Goal: Task Accomplishment & Management: Use online tool/utility

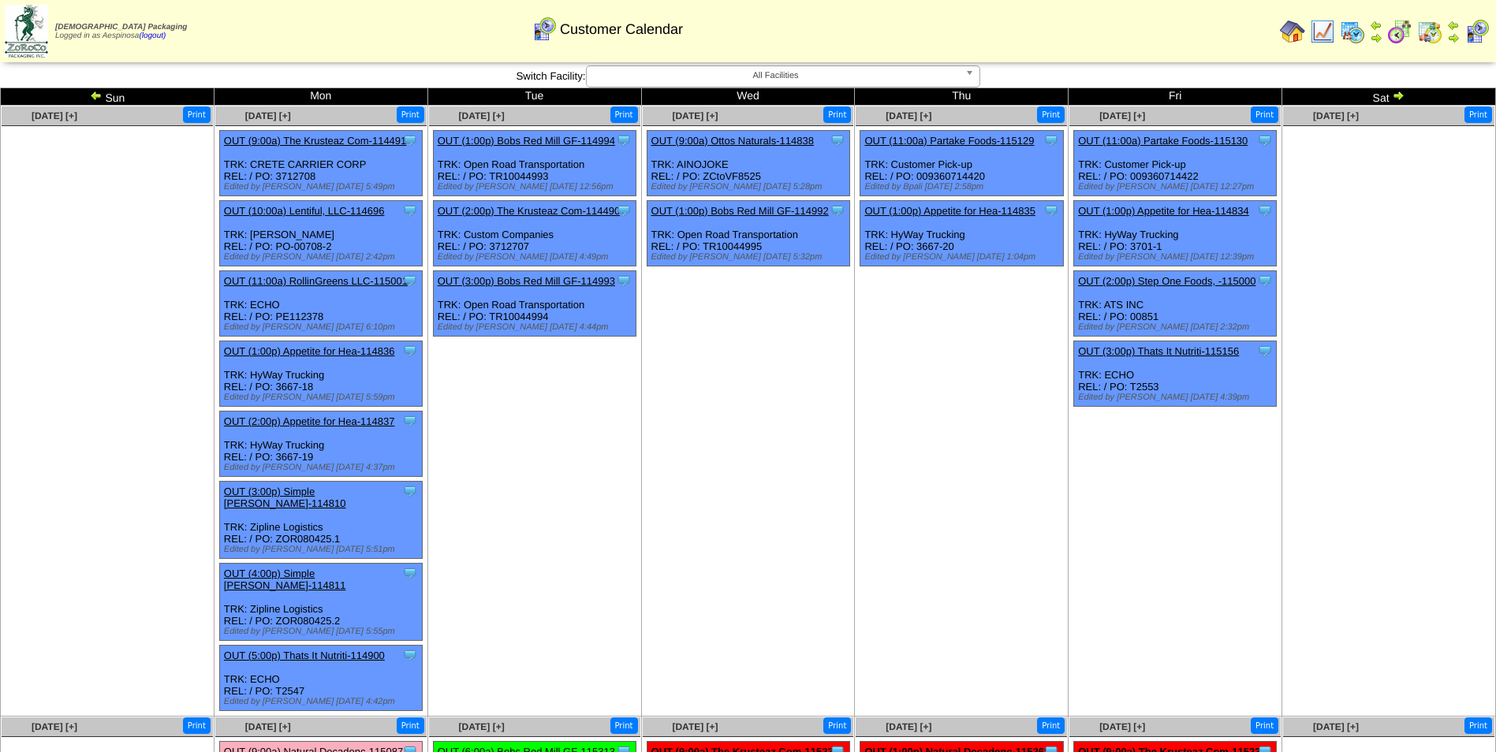
click at [1401, 95] on img at bounding box center [1398, 95] width 13 height 13
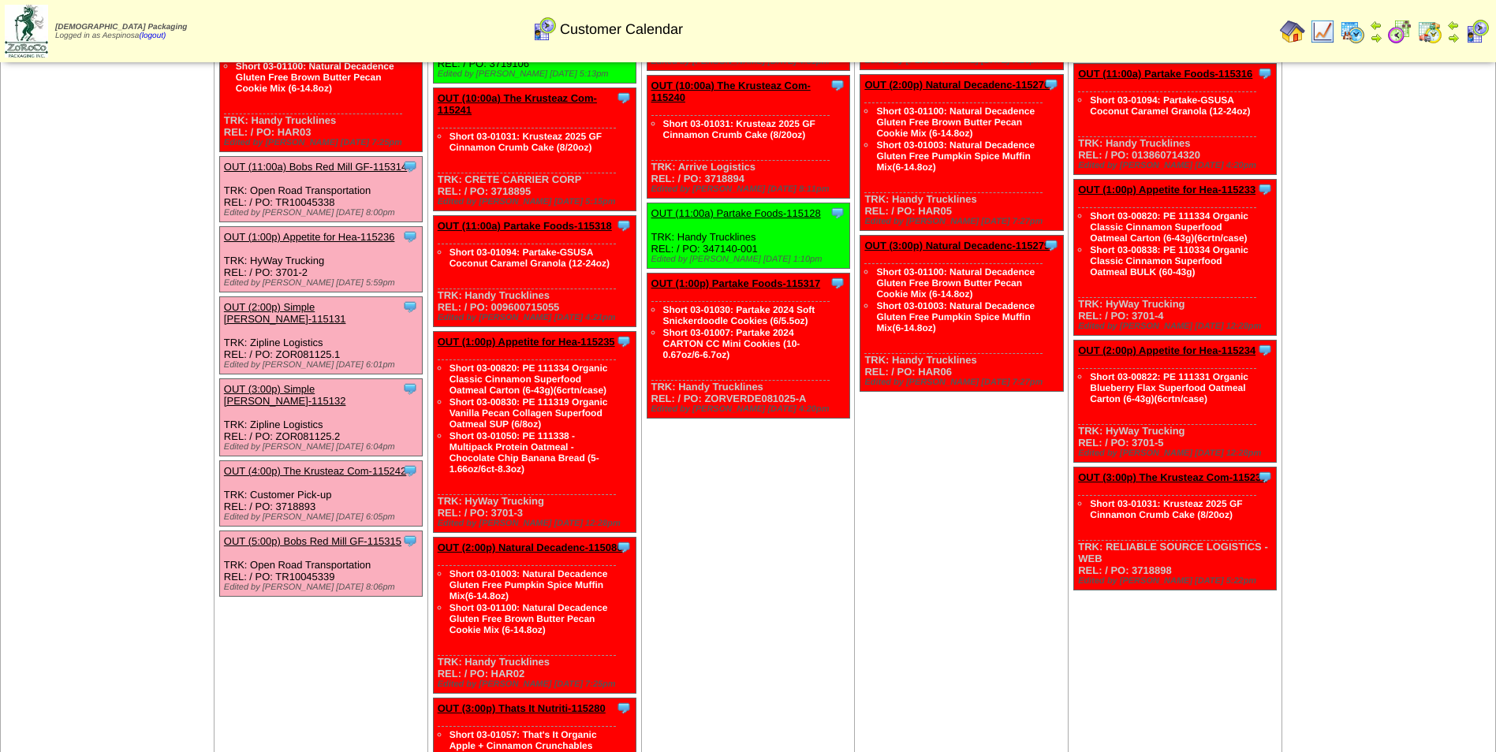
scroll to position [79, 0]
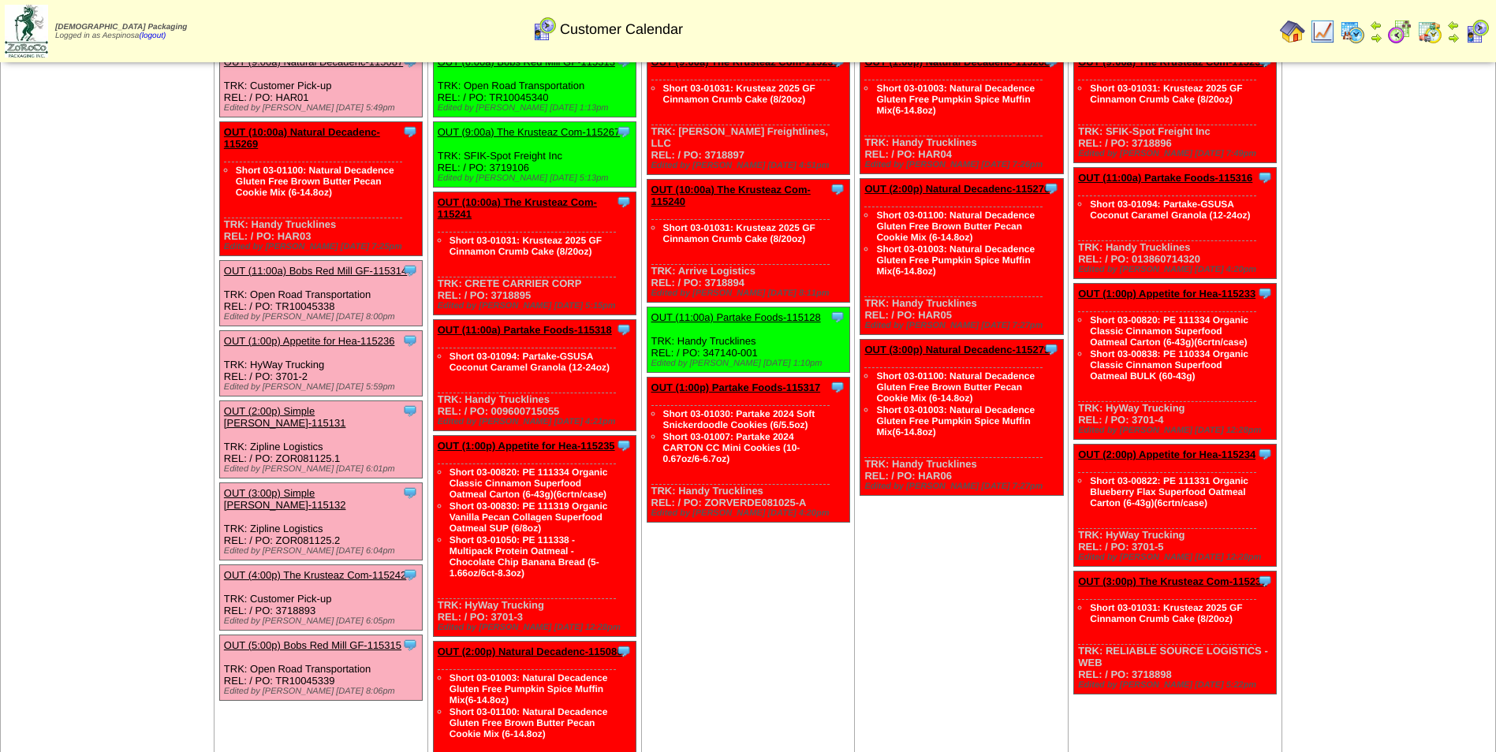
click at [368, 136] on link "OUT (10:00a) Natural Decadenc-115269" at bounding box center [302, 138] width 156 height 24
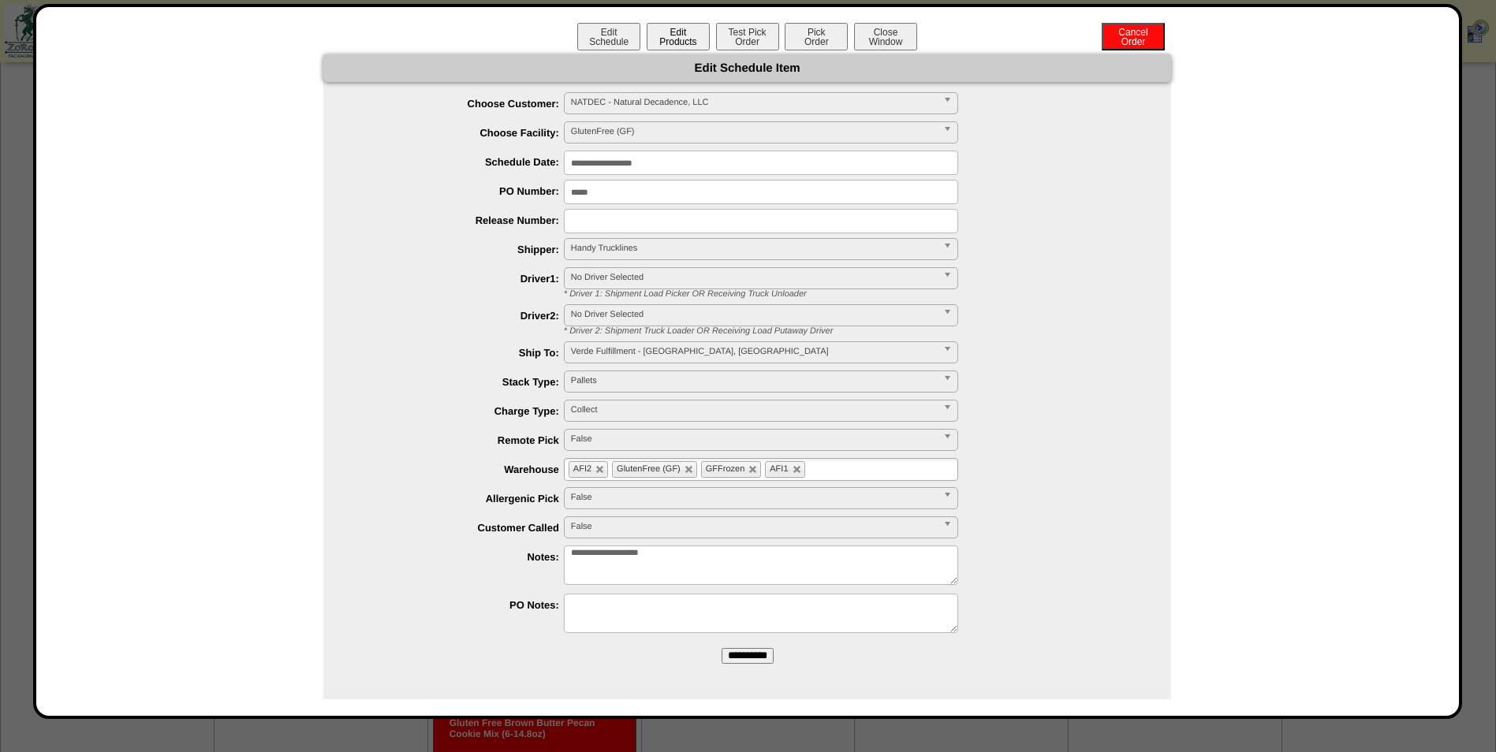
click at [689, 39] on button "Edit Products" at bounding box center [678, 37] width 63 height 28
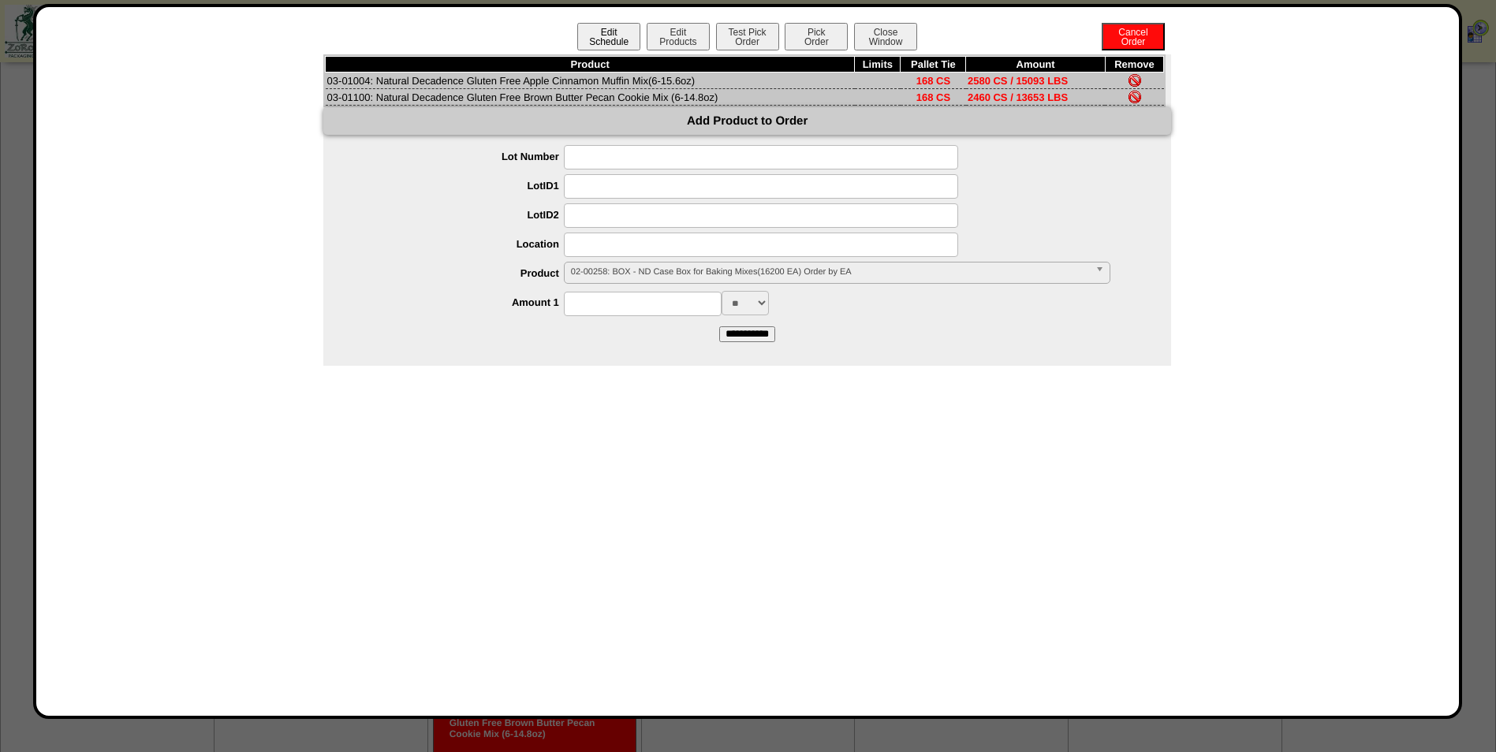
click at [599, 42] on button "Edit Schedule" at bounding box center [608, 37] width 63 height 28
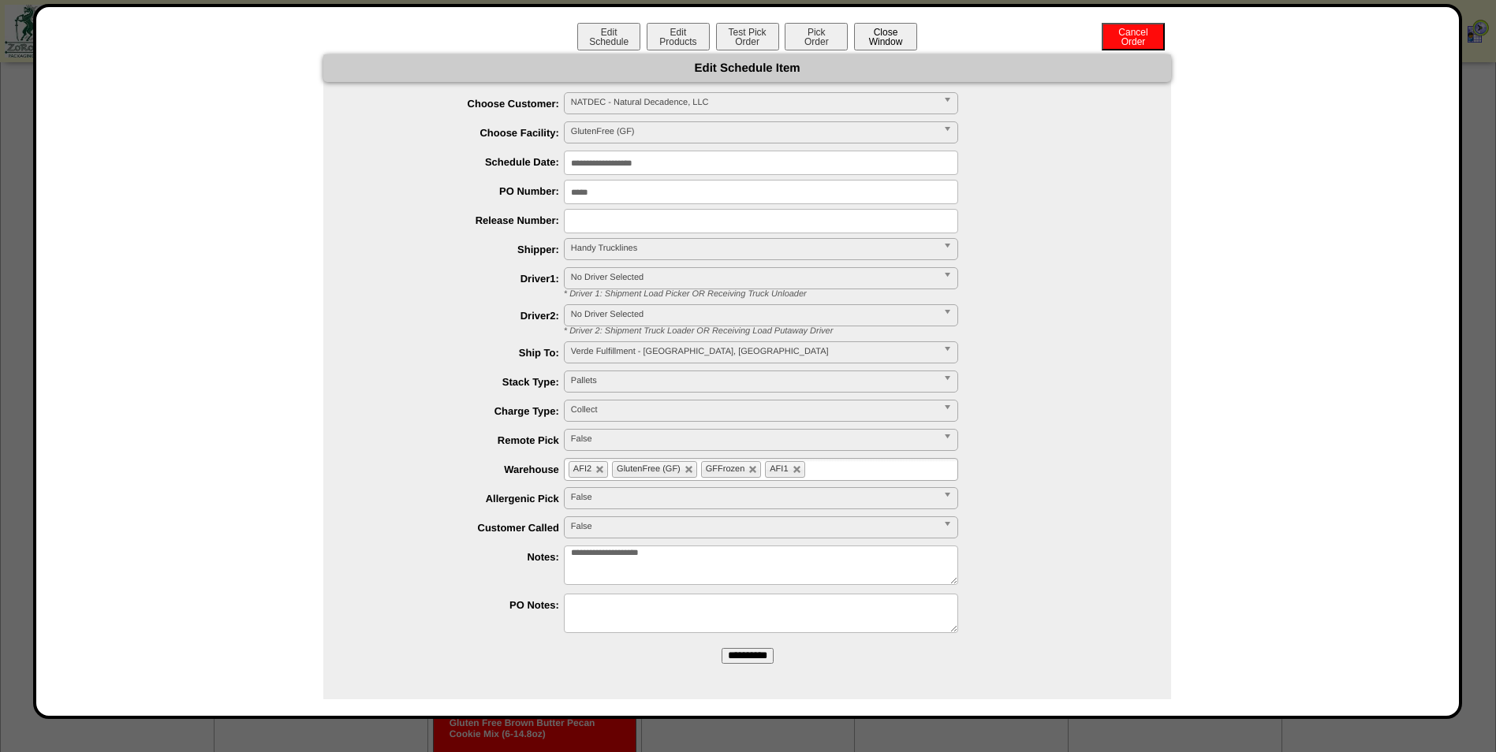
click at [883, 39] on button "Close Window" at bounding box center [885, 37] width 63 height 28
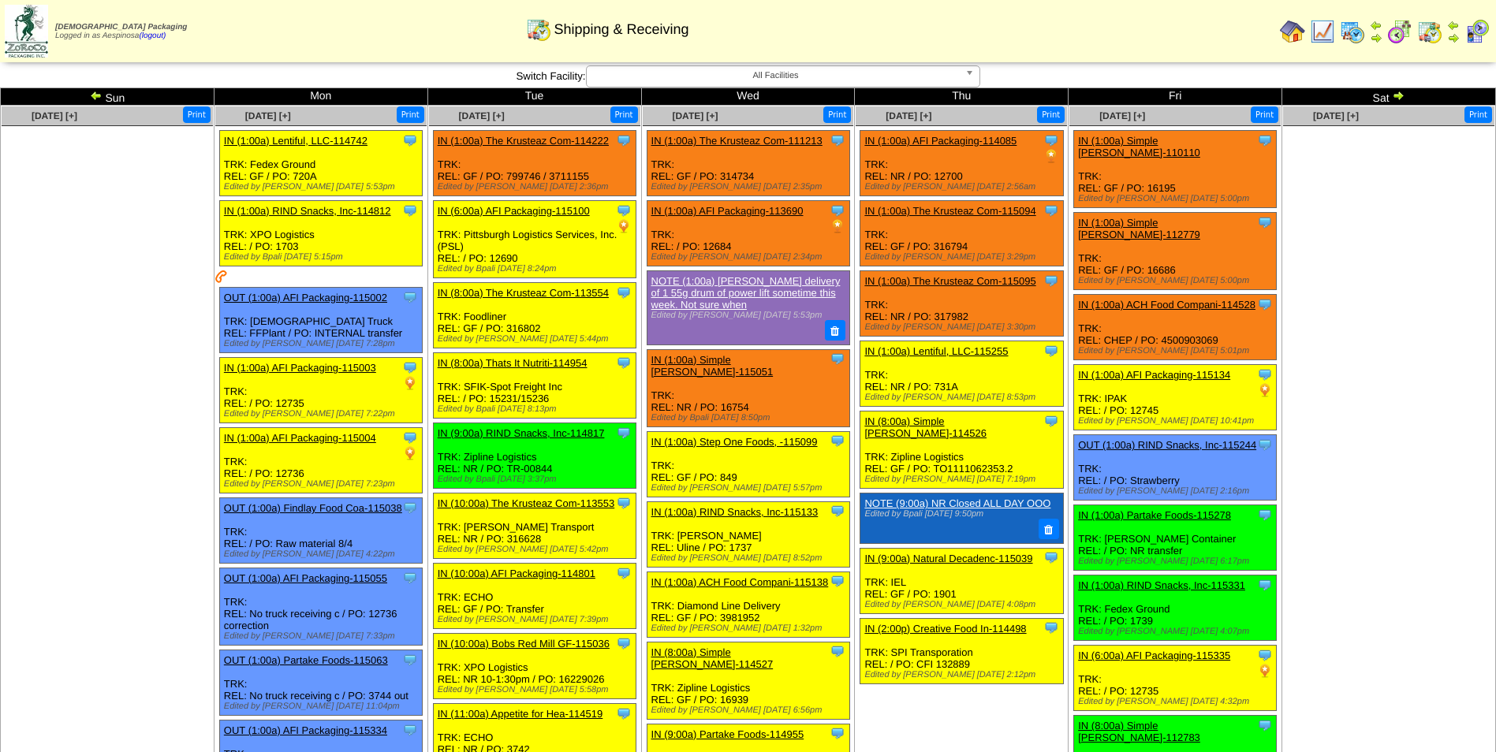
click at [1359, 32] on img at bounding box center [1352, 31] width 25 height 25
click at [1355, 28] on img at bounding box center [1352, 31] width 25 height 25
click at [1399, 95] on img at bounding box center [1398, 95] width 13 height 13
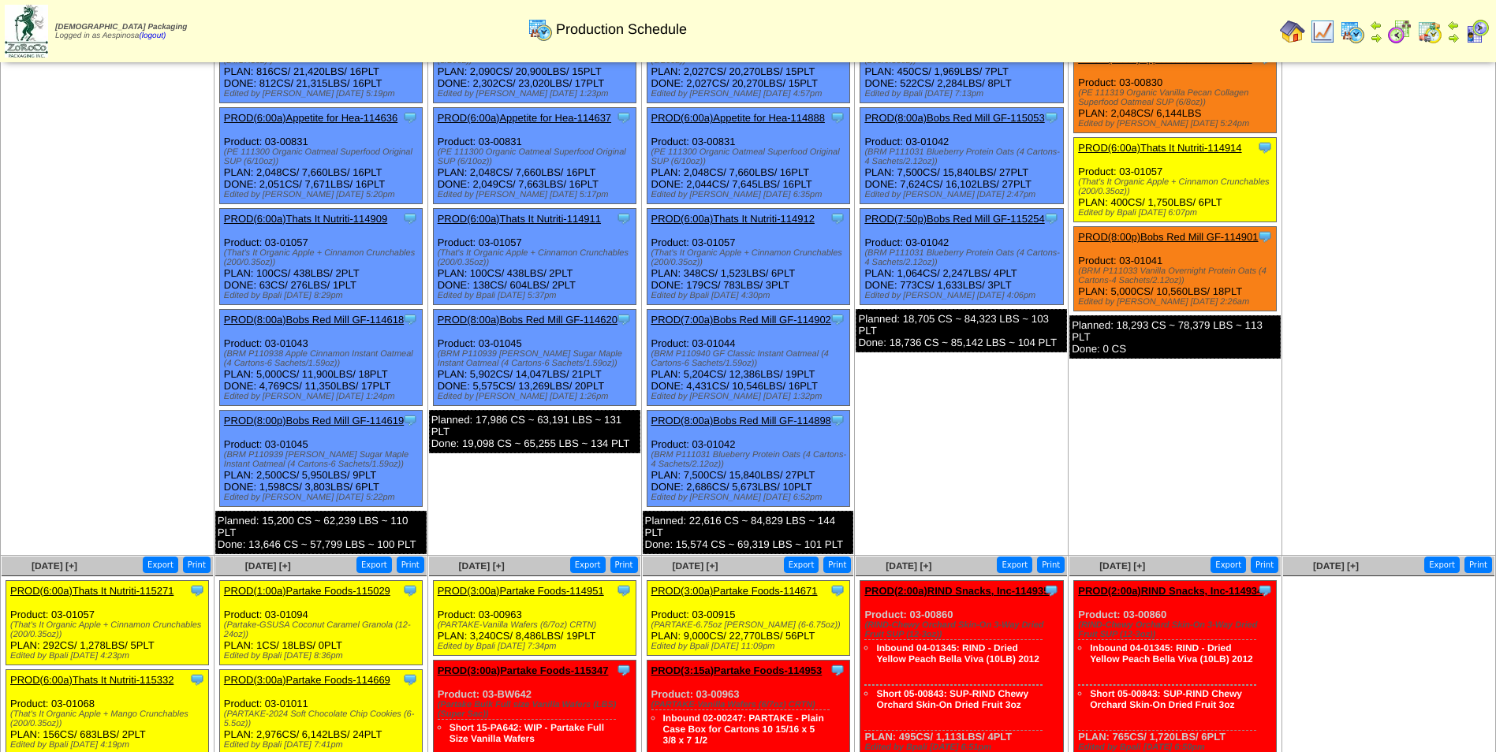
scroll to position [868, 0]
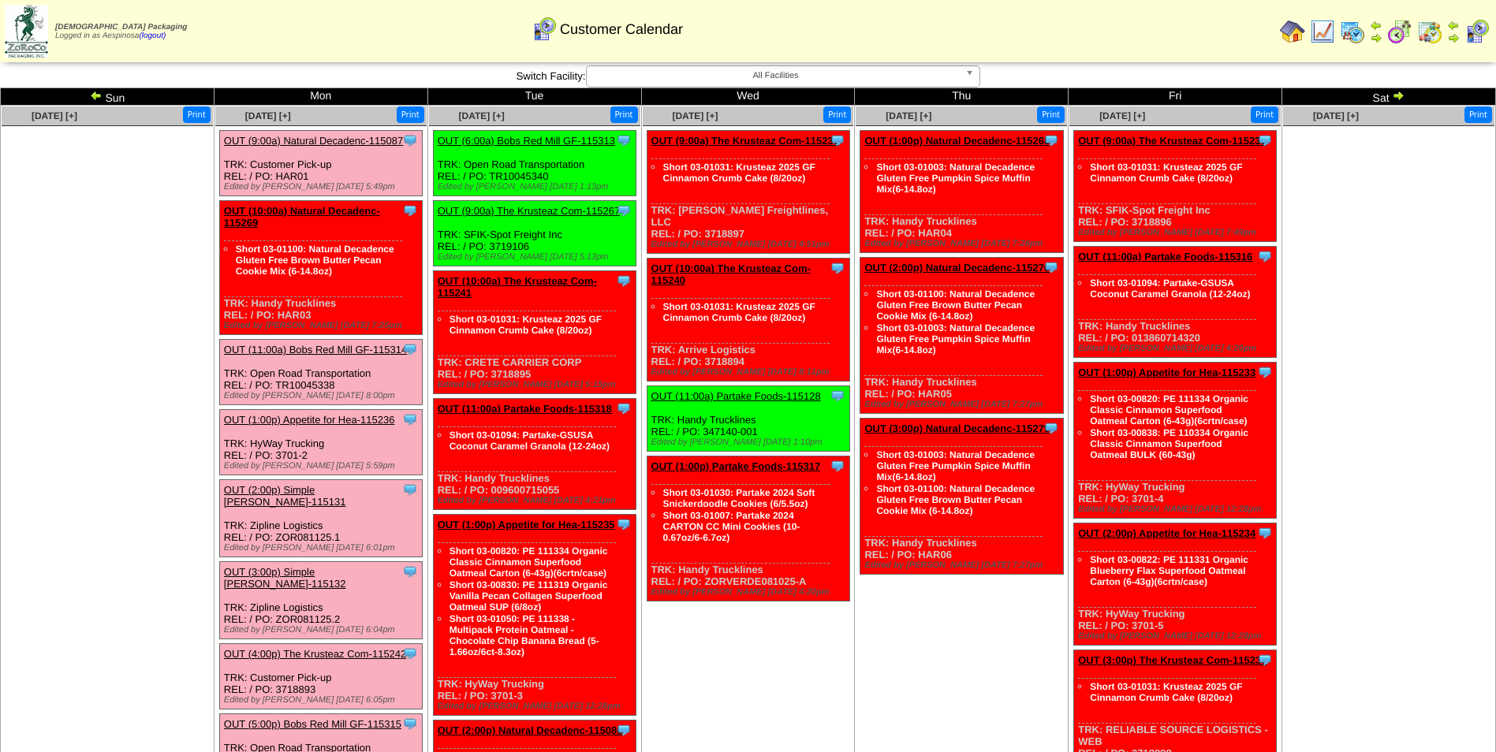
click at [350, 207] on link "OUT (10:00a) Natural Decadenc-115269" at bounding box center [302, 217] width 156 height 24
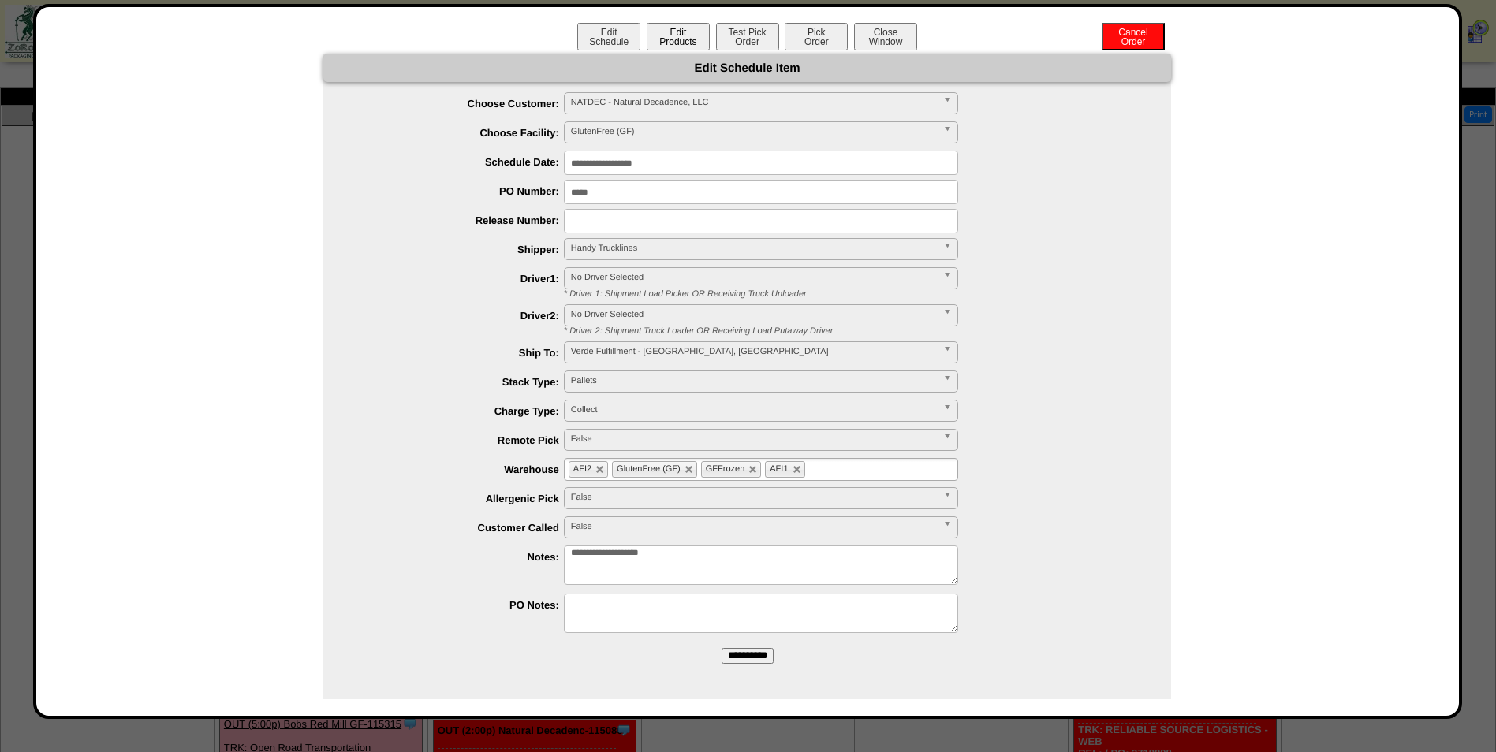
click at [675, 35] on button "Edit Products" at bounding box center [678, 37] width 63 height 28
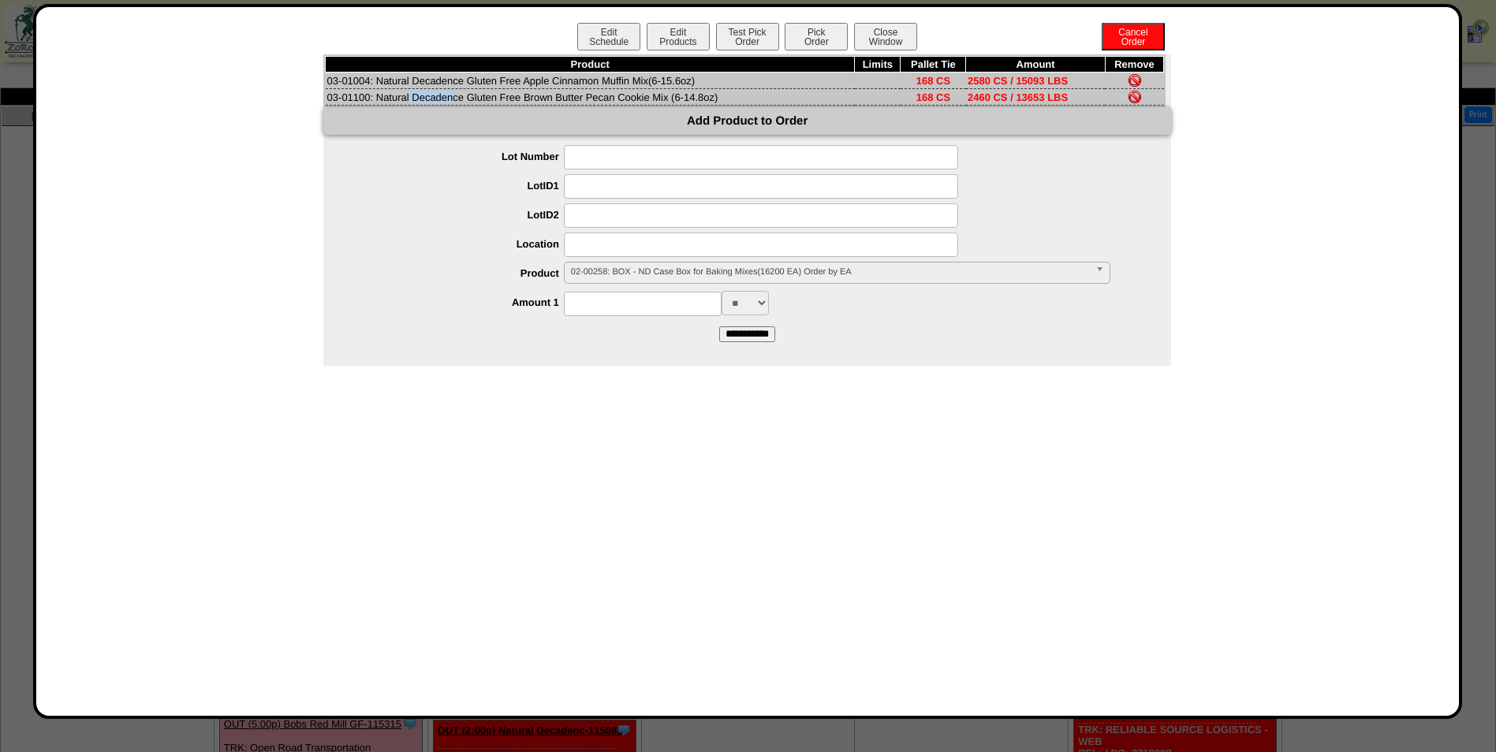
drag, startPoint x: 369, startPoint y: 96, endPoint x: 327, endPoint y: 97, distance: 42.6
click at [327, 97] on td "03-01100: Natural Decadence Gluten Free Brown Butter Pecan Cookie Mix (6-14.8oz)" at bounding box center [590, 97] width 529 height 17
copy td "03-01100"
click at [894, 32] on button "Close Window" at bounding box center [885, 37] width 63 height 28
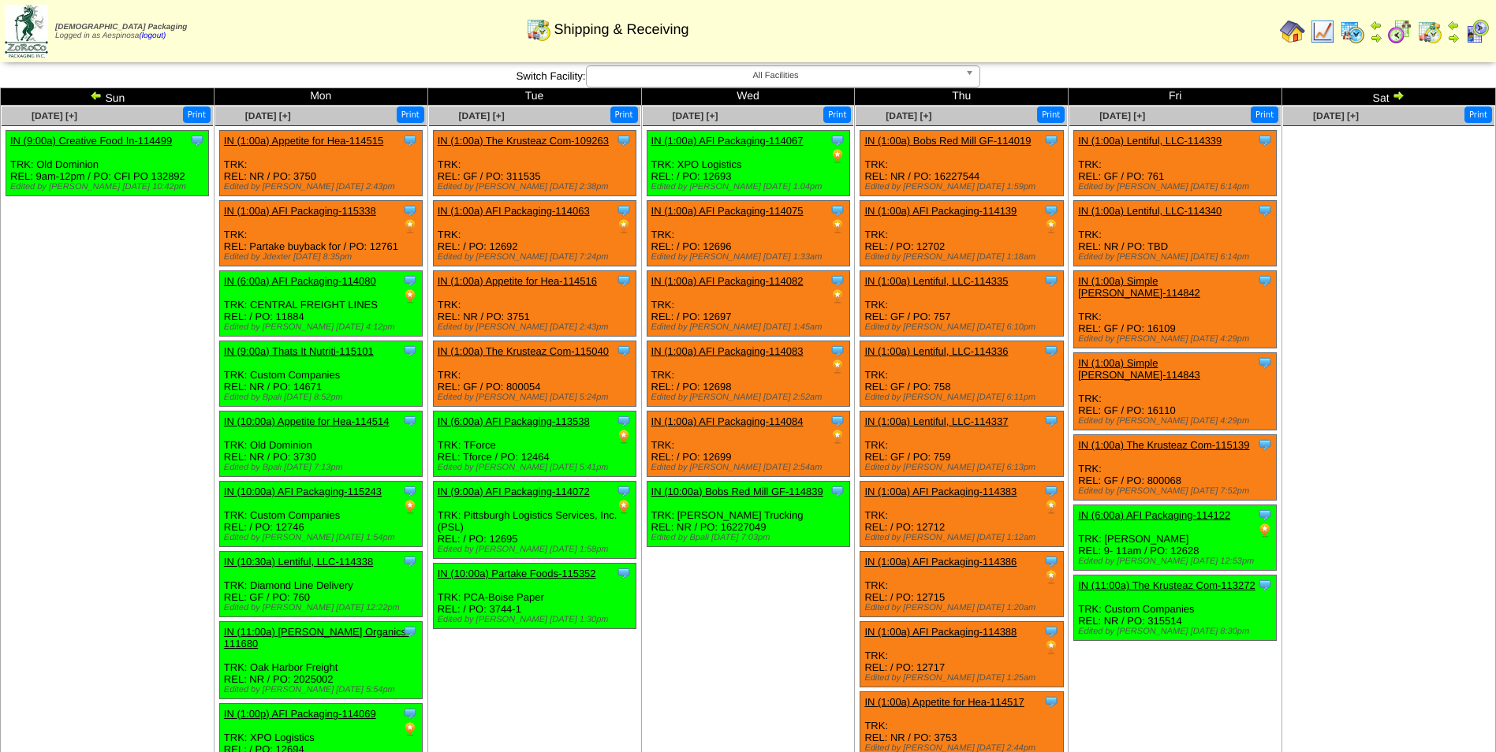
click at [1399, 95] on img at bounding box center [1398, 95] width 13 height 13
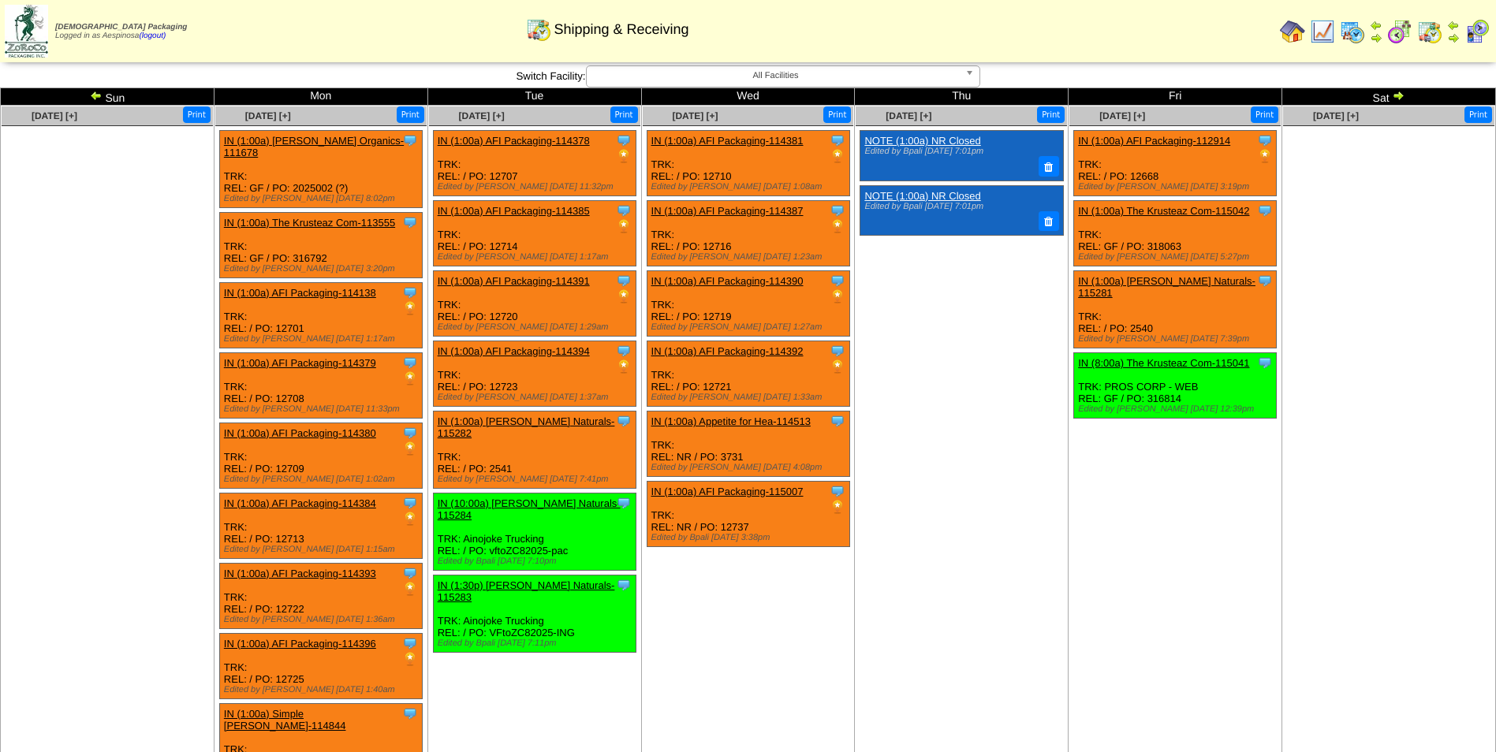
click at [1399, 95] on img at bounding box center [1398, 95] width 13 height 13
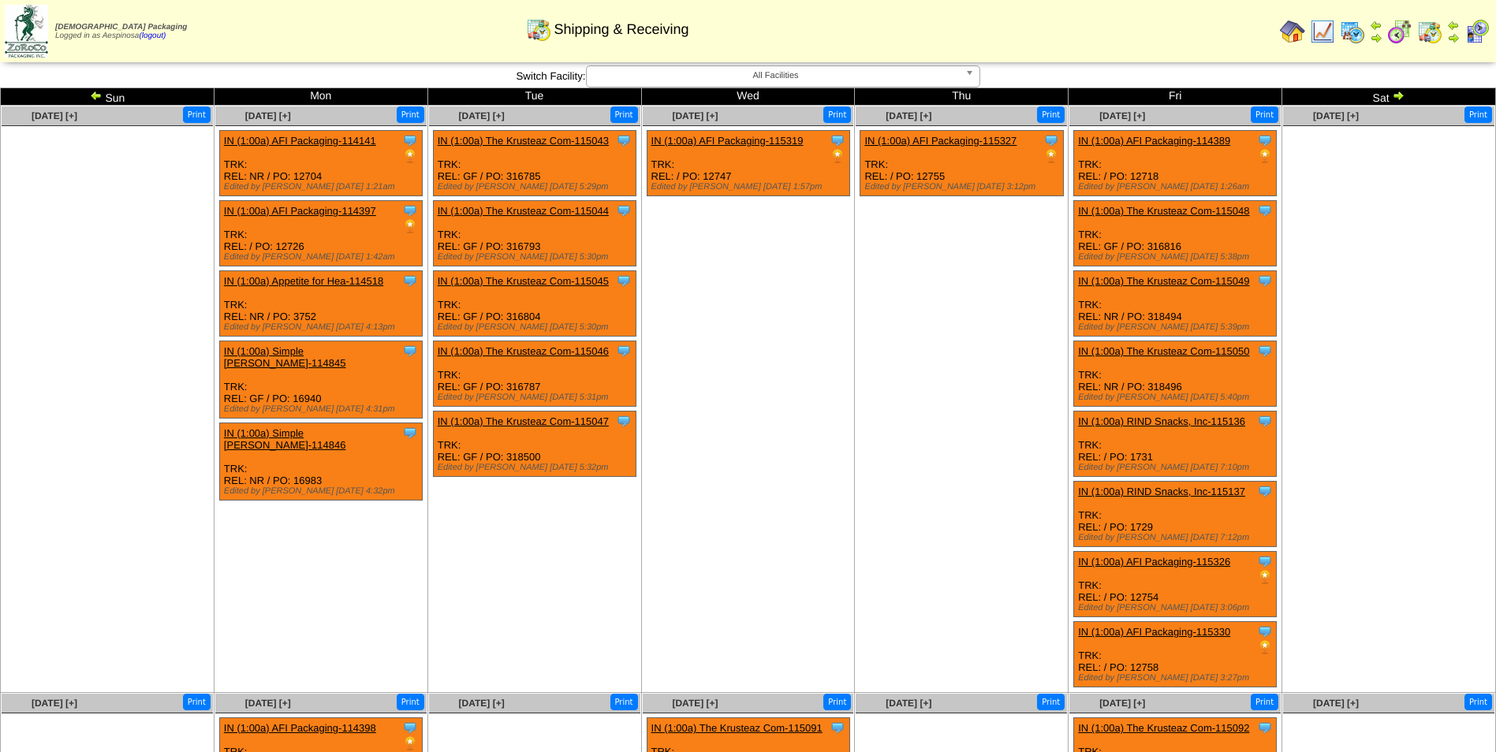
drag, startPoint x: 0, startPoint y: 0, endPoint x: 1399, endPoint y: 95, distance: 1401.8
click at [1399, 95] on img at bounding box center [1398, 95] width 13 height 13
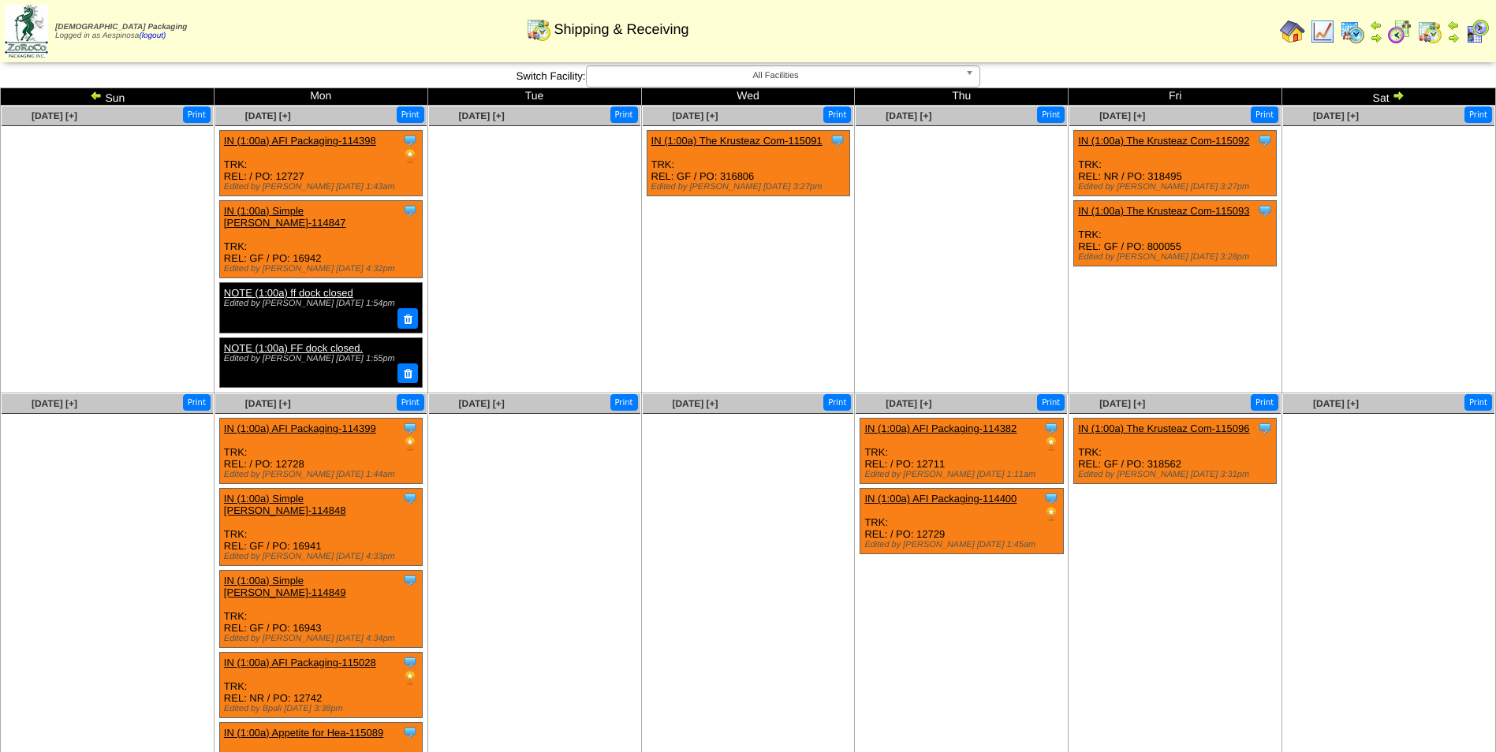
scroll to position [99, 0]
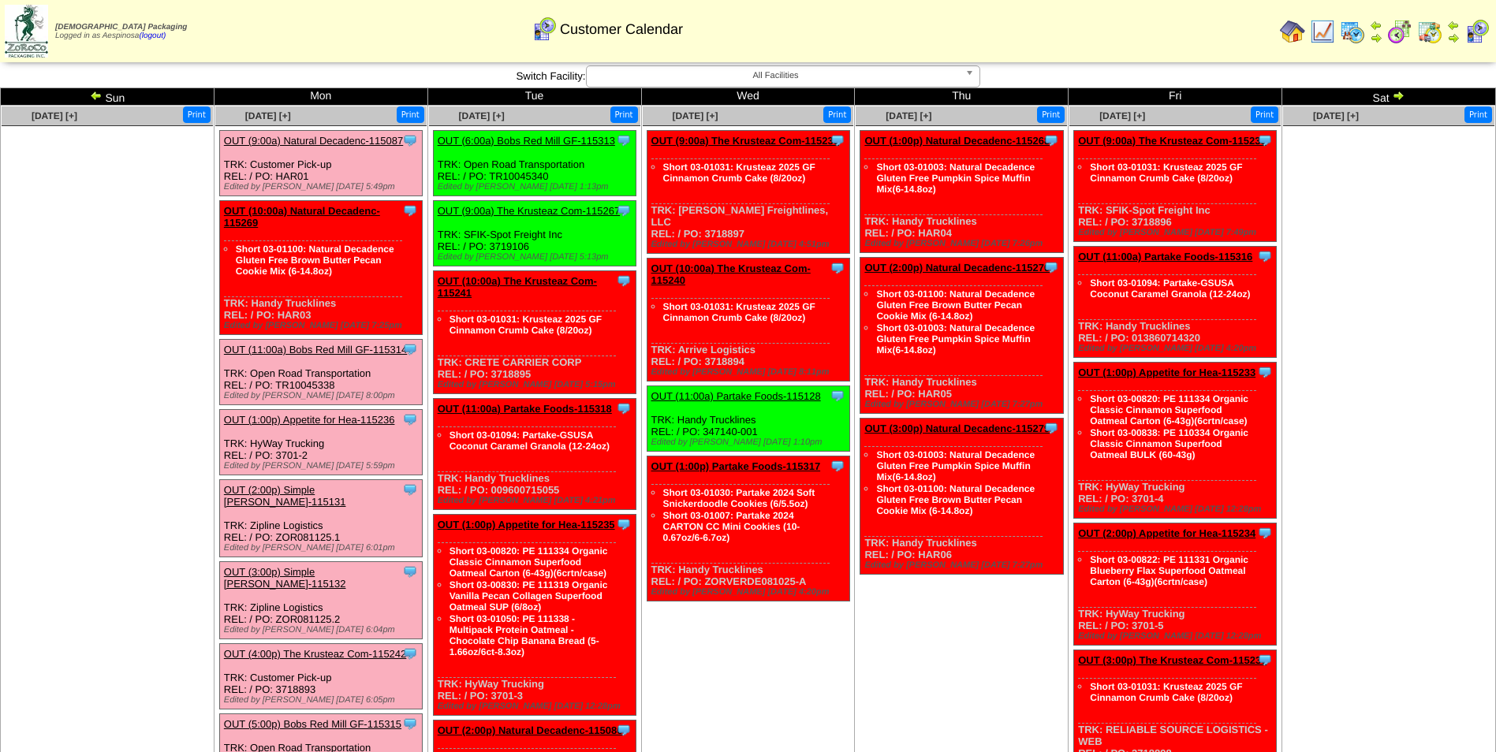
click at [1345, 434] on td "Aug 16 [+] Print" at bounding box center [1390, 558] width 214 height 904
click at [41, 27] on img at bounding box center [26, 31] width 43 height 53
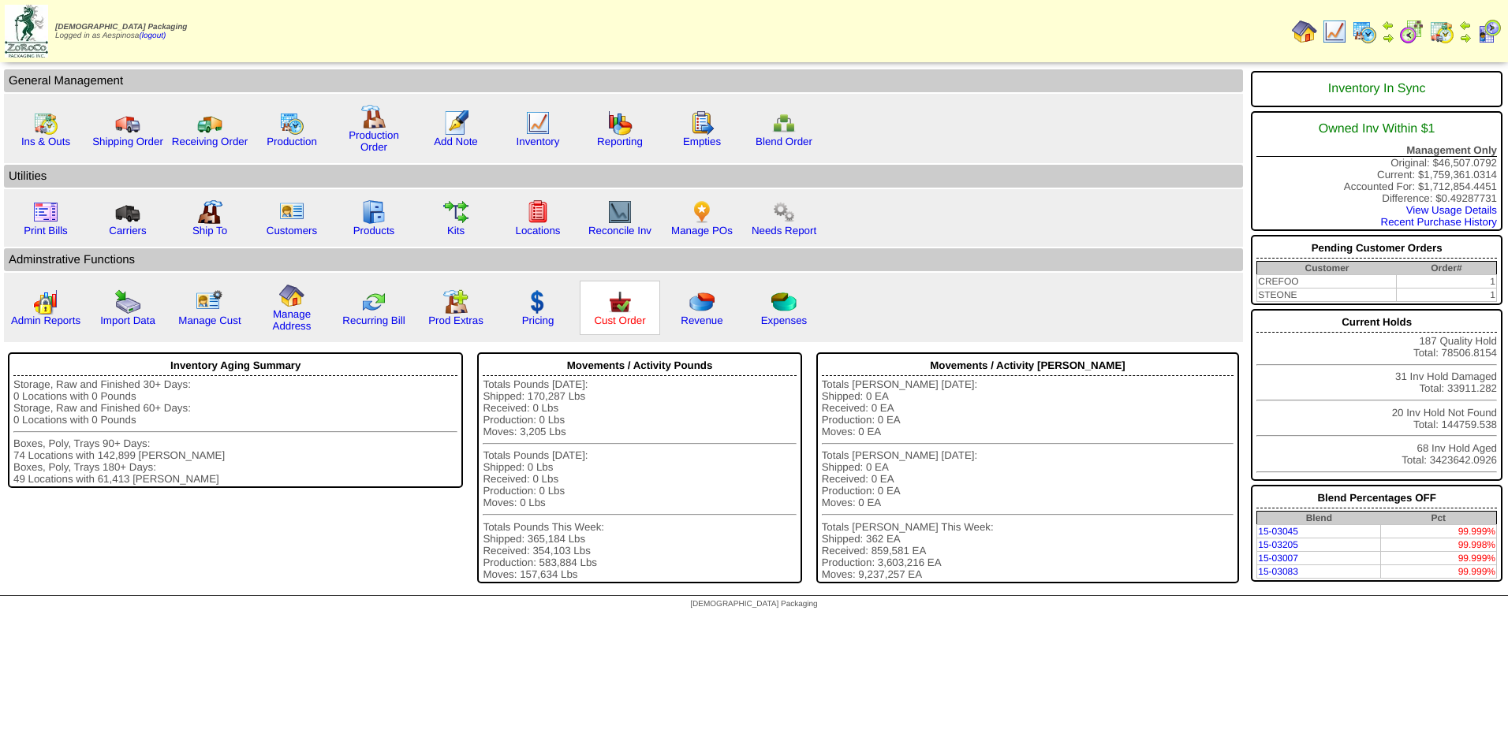
click at [614, 320] on link "Cust Order" at bounding box center [619, 321] width 51 height 12
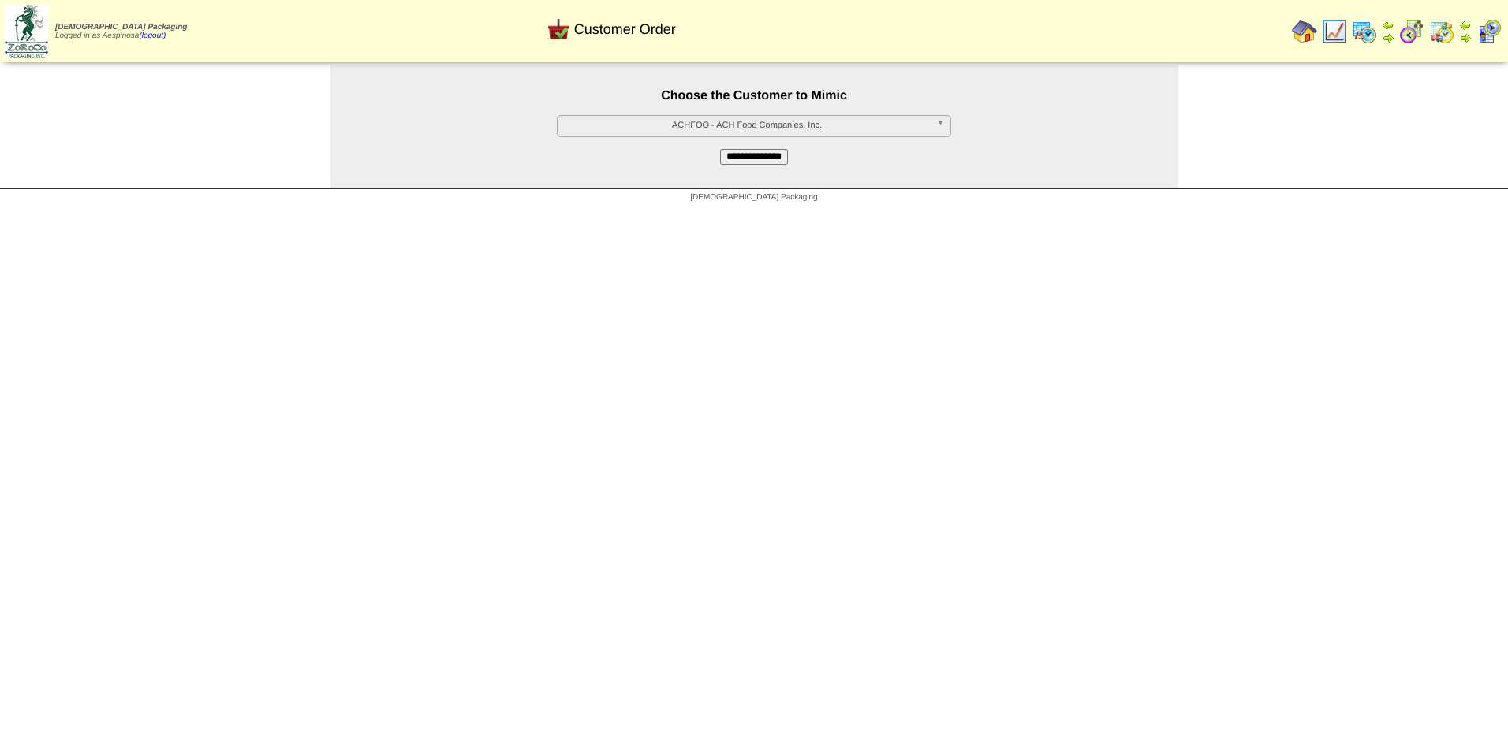
click at [758, 161] on input "**********" at bounding box center [754, 157] width 68 height 16
click at [770, 128] on span "ACHFOO - ACH Food Companies, Inc." at bounding box center [747, 125] width 366 height 19
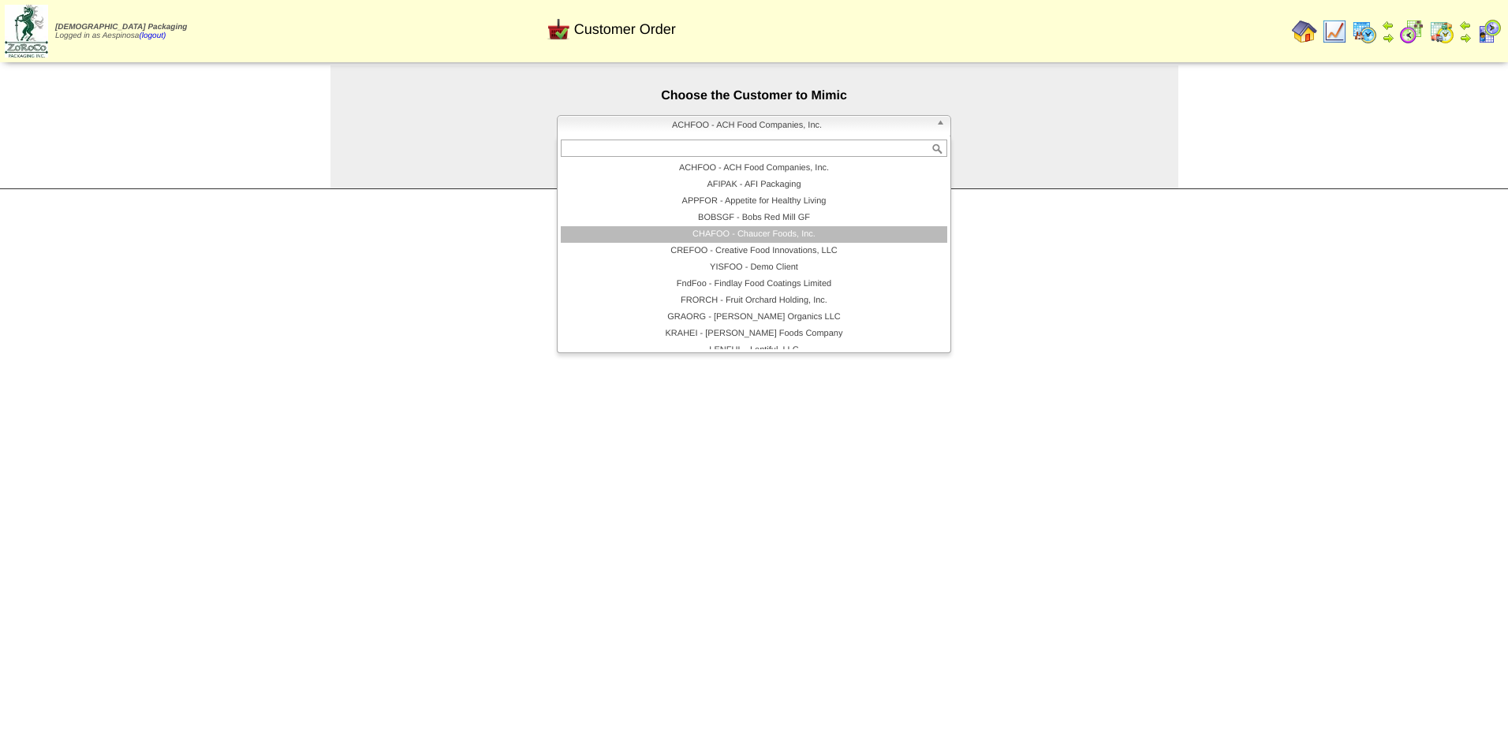
click at [782, 232] on li "CHAFOO - Chaucer Foods, Inc." at bounding box center [754, 234] width 387 height 17
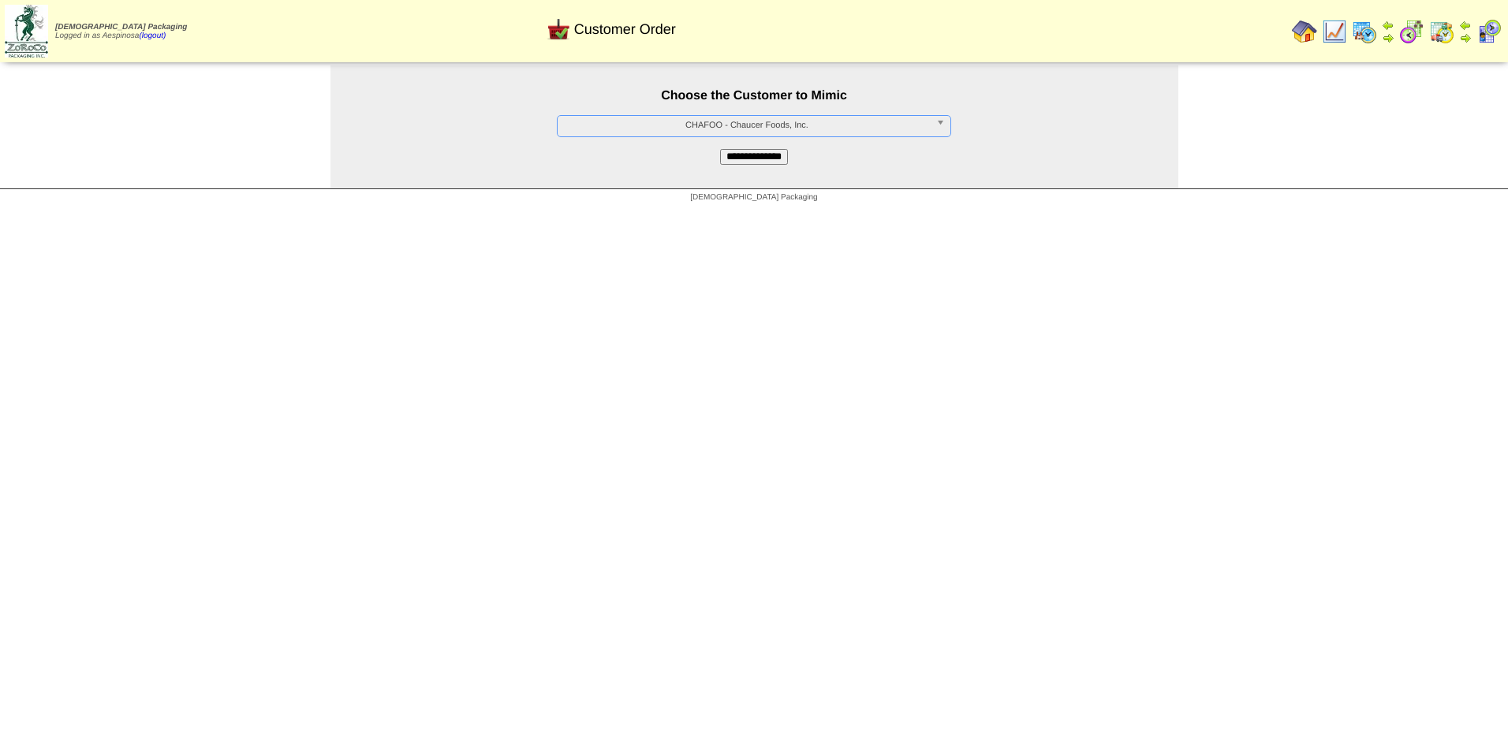
click at [779, 144] on form "**********" at bounding box center [754, 114] width 848 height 99
click at [788, 160] on input "**********" at bounding box center [754, 157] width 68 height 16
click at [786, 125] on span "CHAFOO - Chaucer Foods, Inc." at bounding box center [747, 125] width 366 height 19
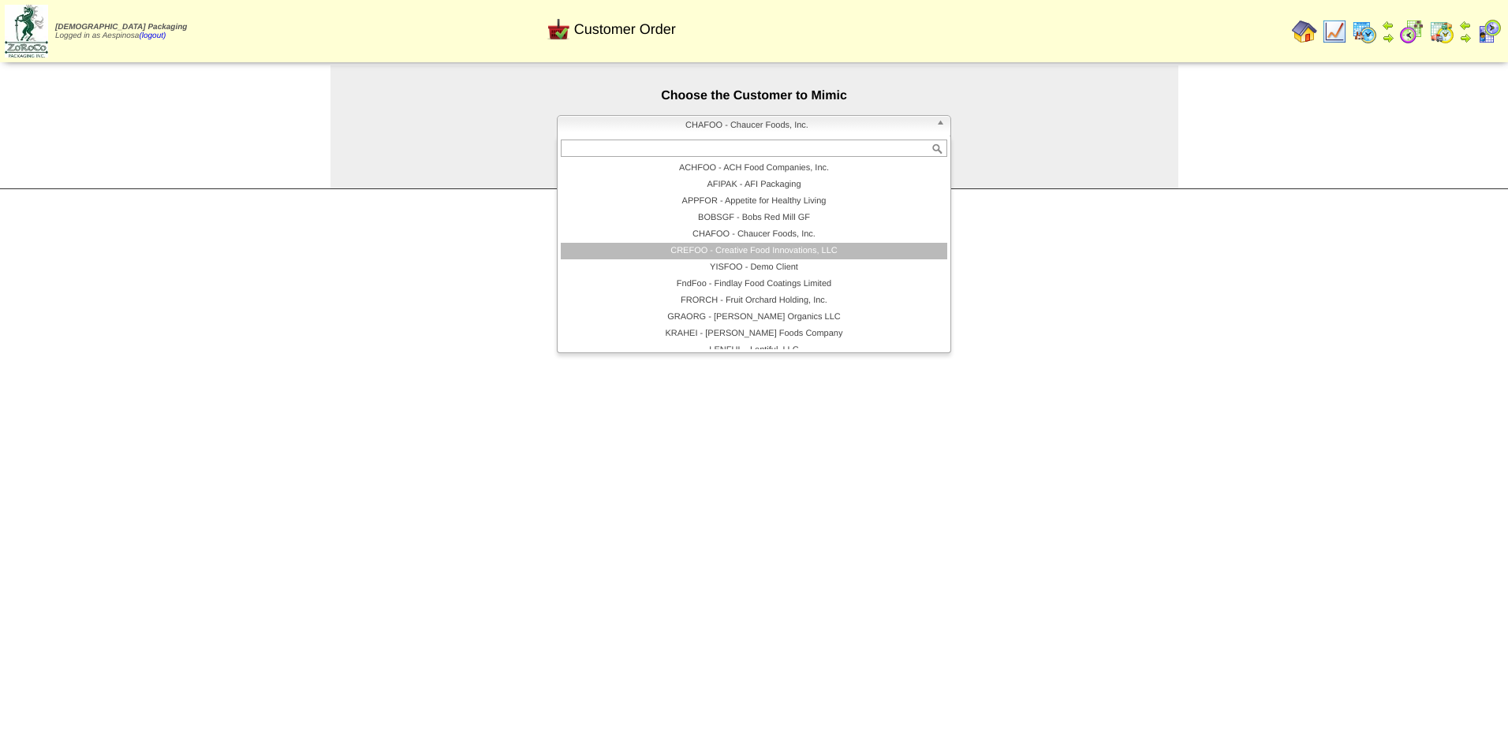
click at [797, 252] on li "CREFOO - Creative Food Innovations, LLC" at bounding box center [754, 251] width 387 height 17
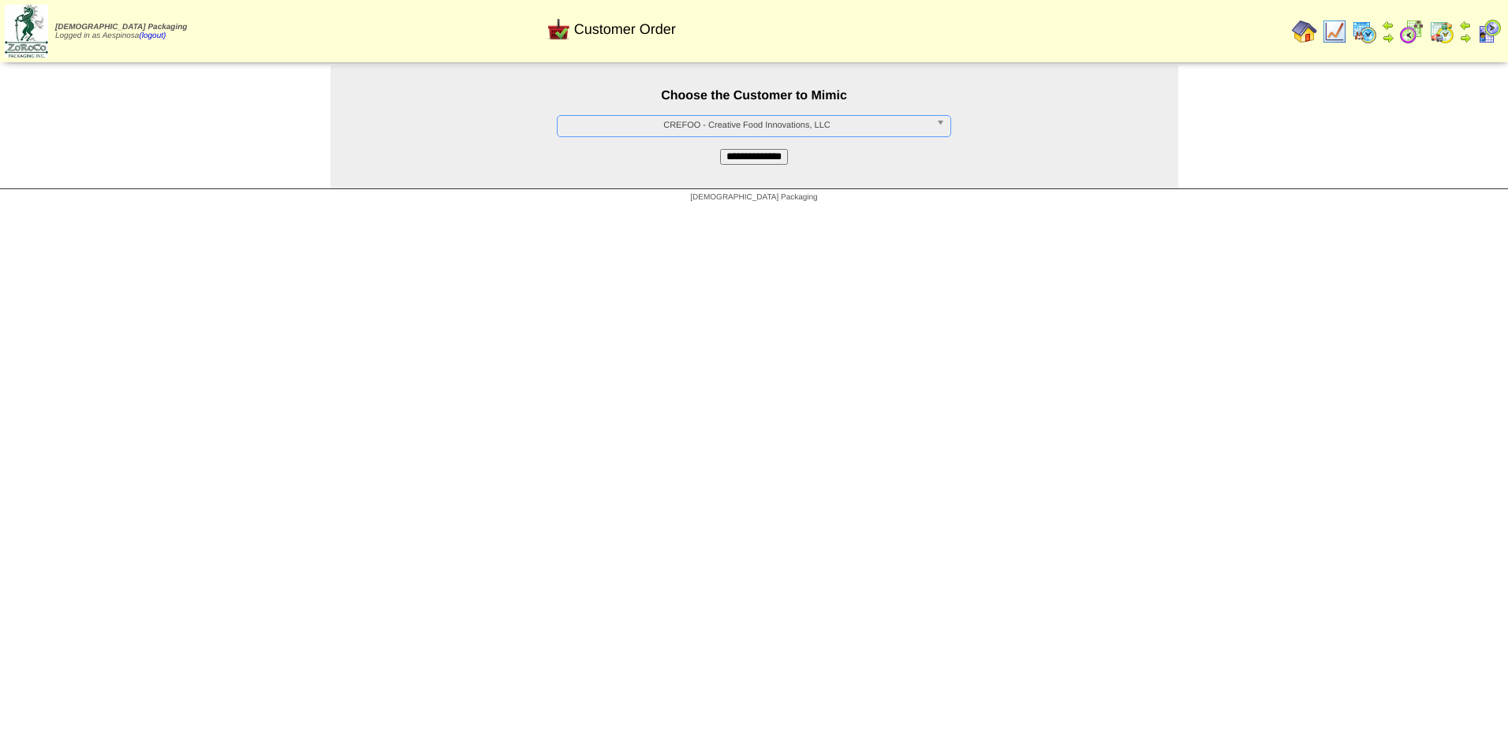
click at [773, 164] on input "**********" at bounding box center [754, 157] width 68 height 16
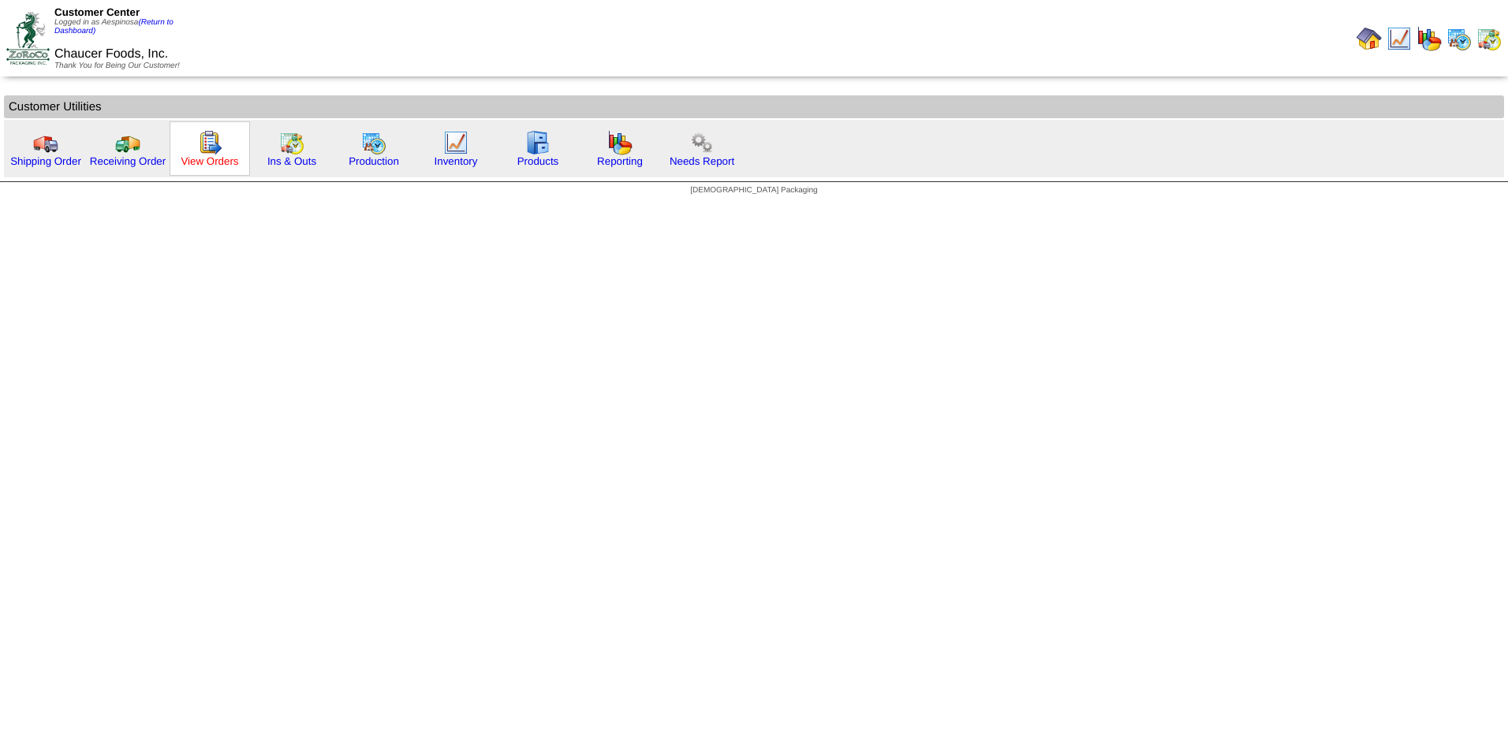
click at [211, 159] on link "View Orders" at bounding box center [210, 161] width 58 height 12
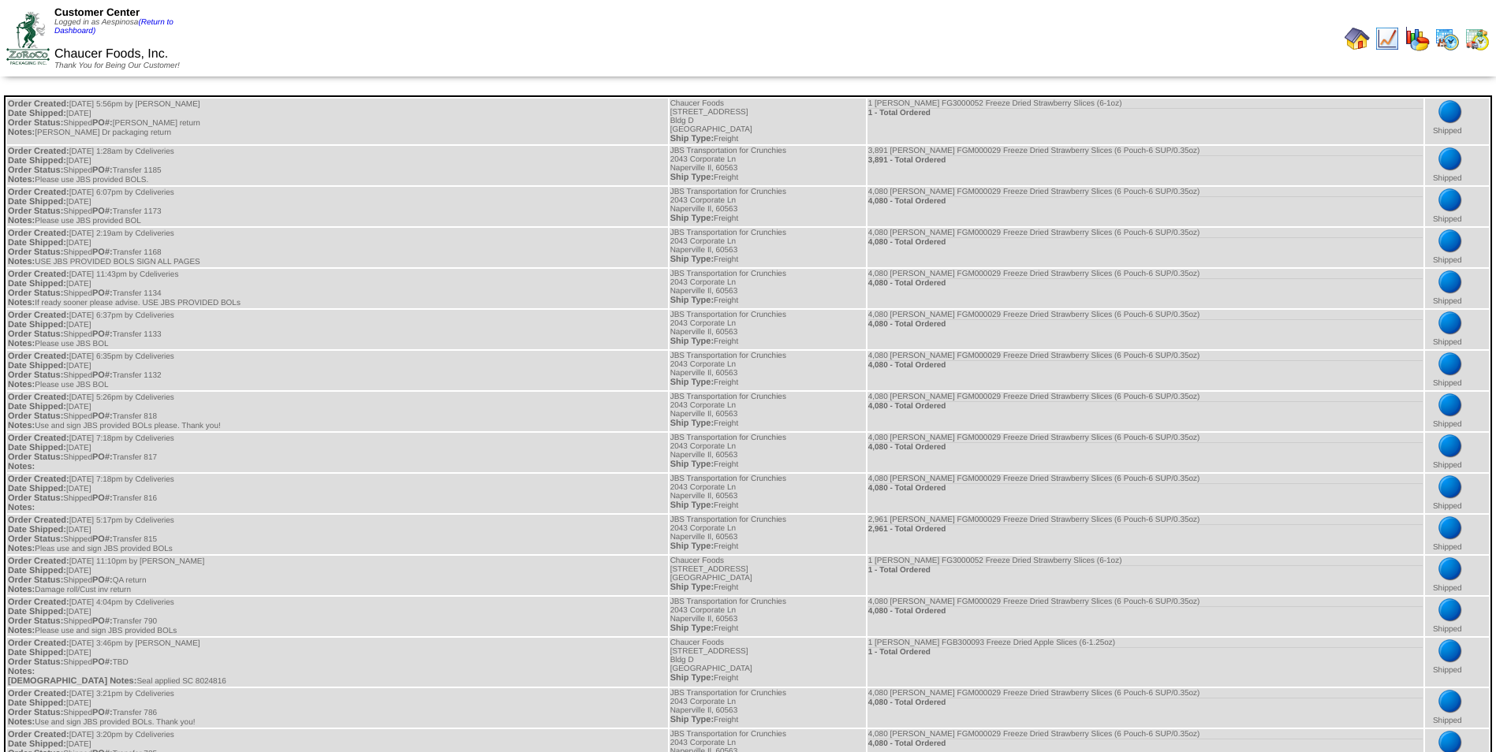
click at [158, 29] on div "Customer Center Logged in as Aespinosa (Return to Dashboard)" at bounding box center [125, 20] width 143 height 29
click at [159, 24] on link "(Return to Dashboard)" at bounding box center [113, 26] width 119 height 17
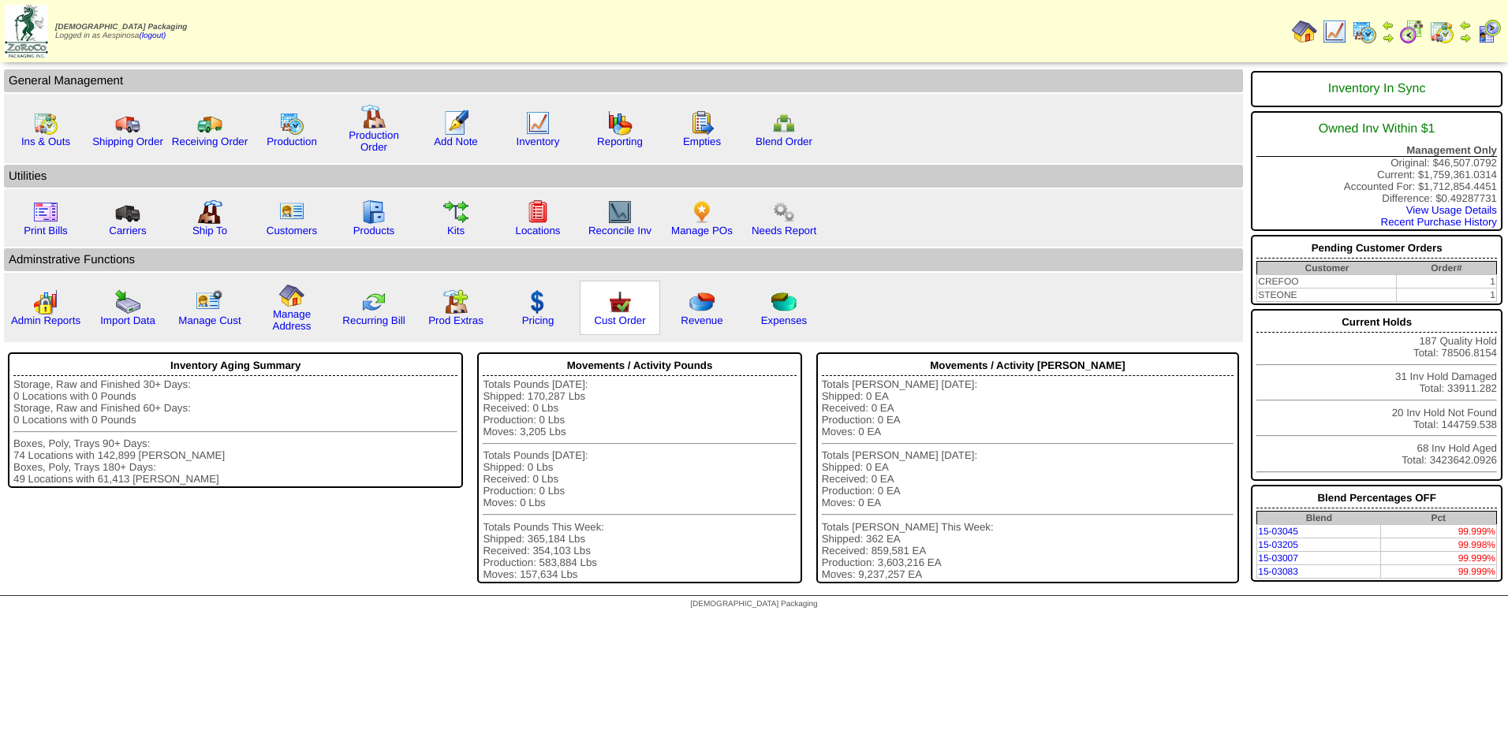
click at [629, 331] on div "Cust Order" at bounding box center [620, 308] width 80 height 54
click at [625, 325] on link "Cust Order" at bounding box center [619, 321] width 51 height 12
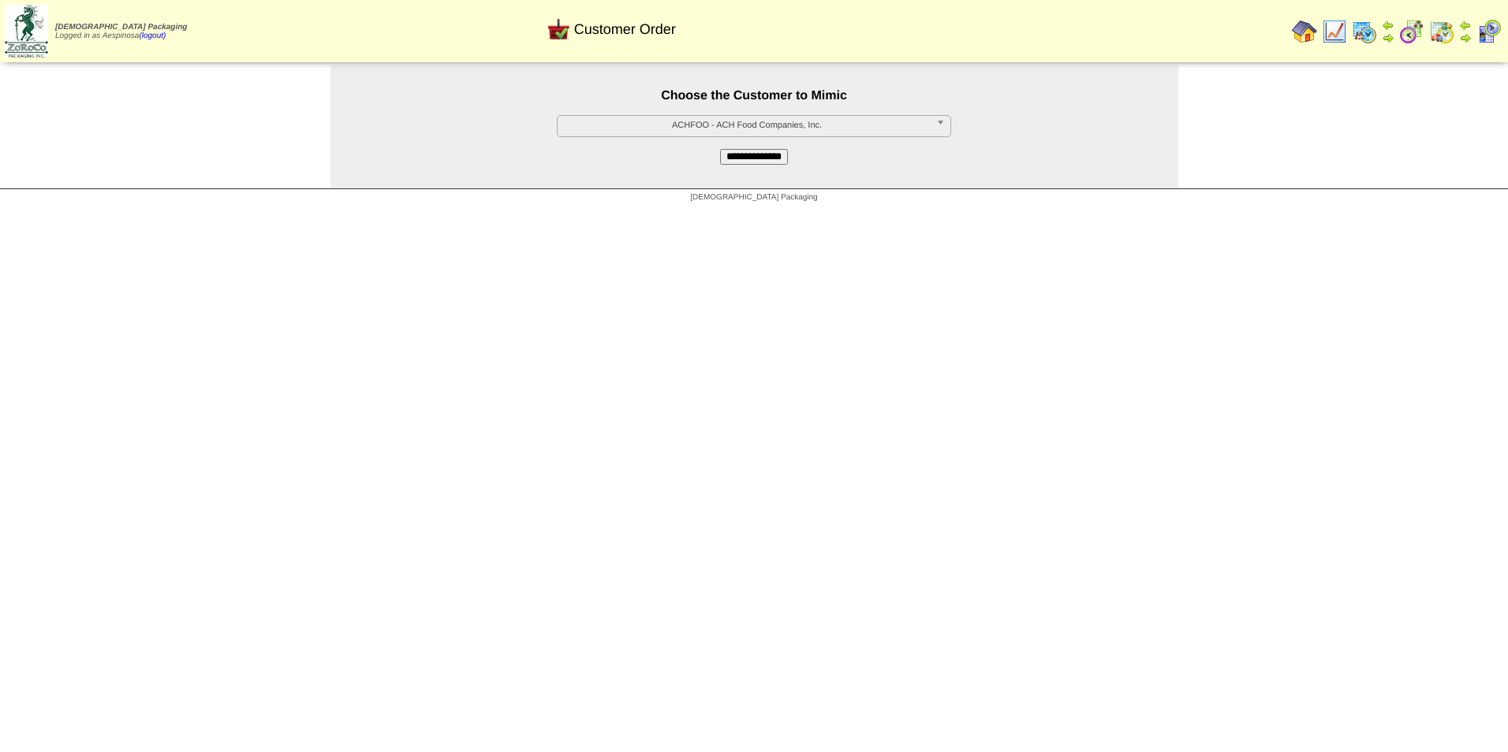
click at [908, 143] on form "**********" at bounding box center [754, 114] width 848 height 99
click at [899, 133] on span "ACHFOO - ACH Food Companies, Inc." at bounding box center [747, 125] width 366 height 19
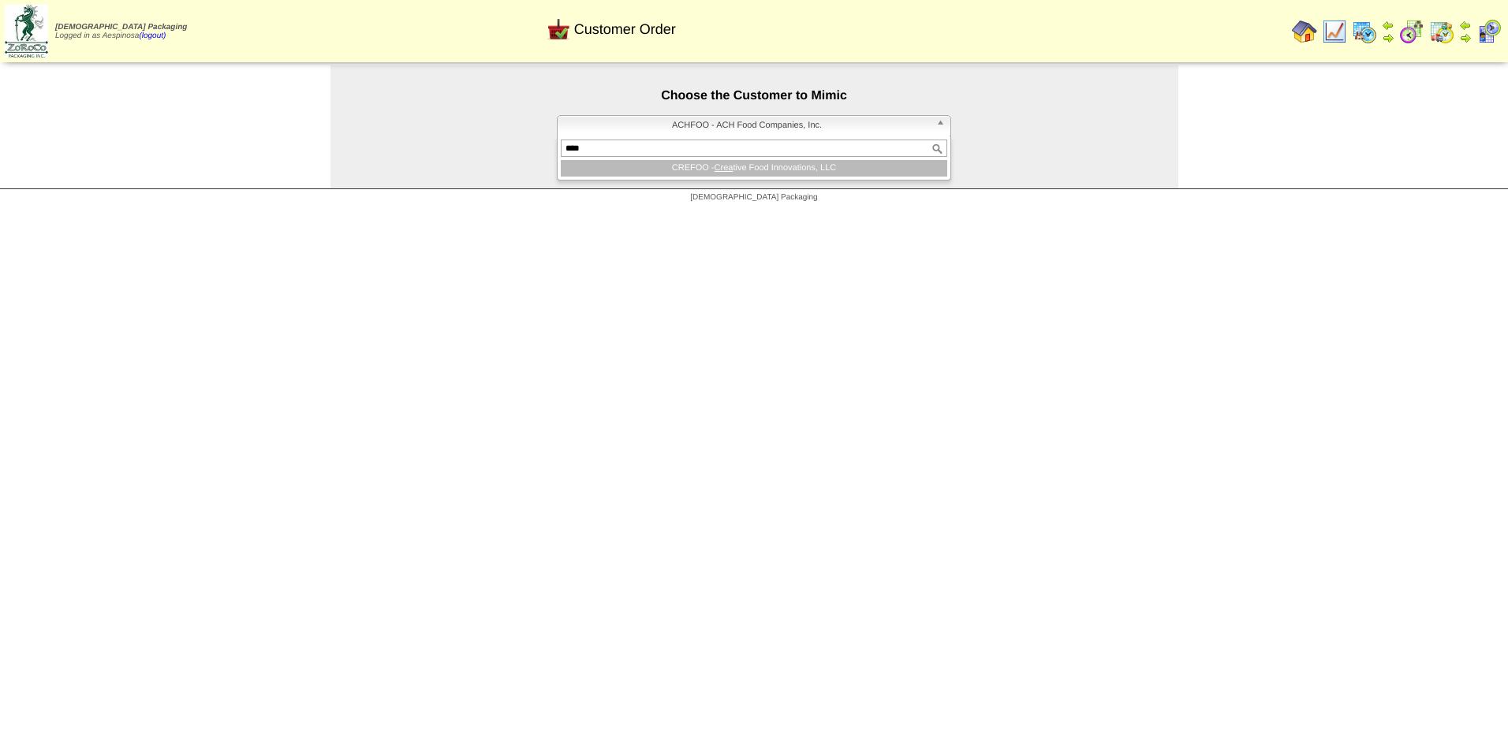
type input "****"
click at [813, 166] on li "CREFOO - Crea tive Food Innovations, LLC" at bounding box center [754, 168] width 387 height 17
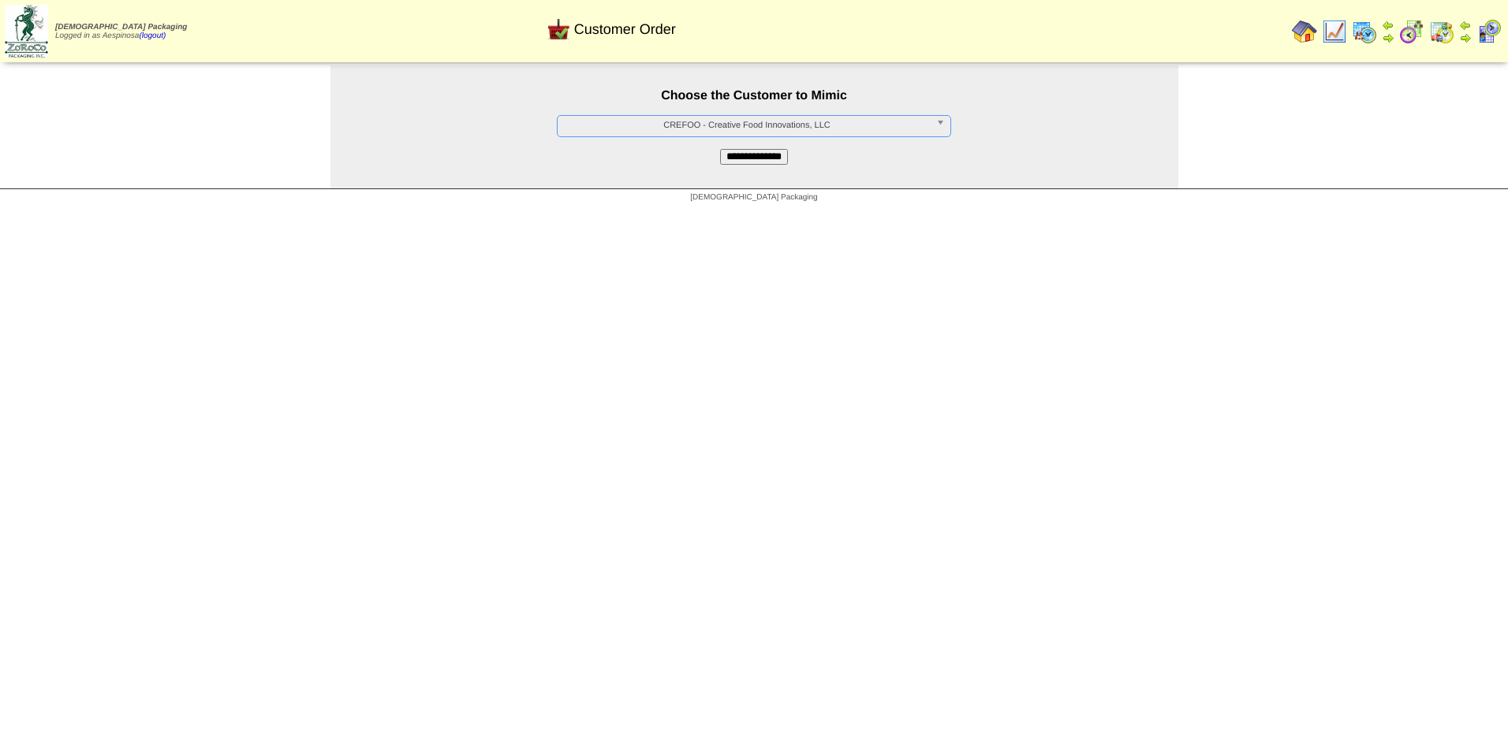
click at [788, 151] on input "**********" at bounding box center [754, 157] width 68 height 16
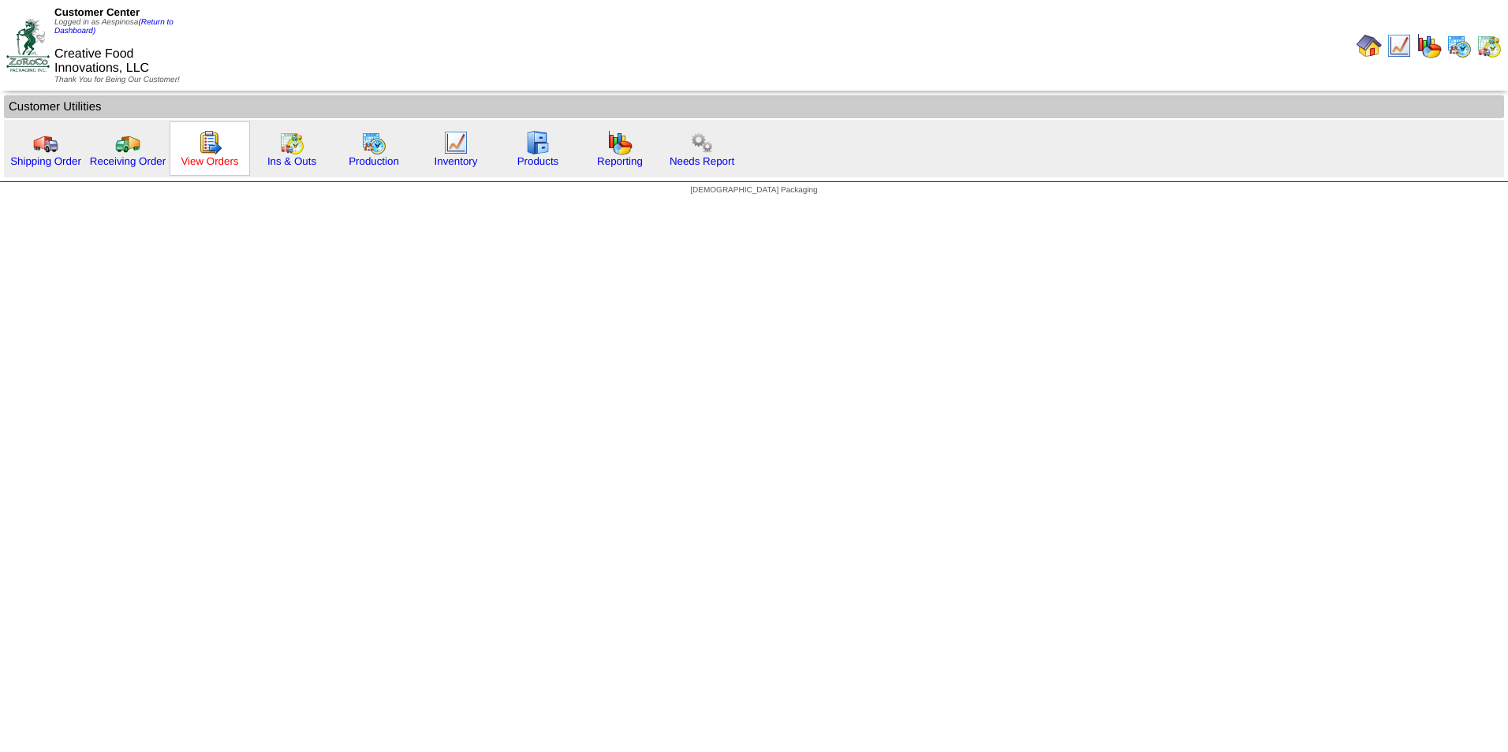
click at [220, 166] on link "View Orders" at bounding box center [210, 161] width 58 height 12
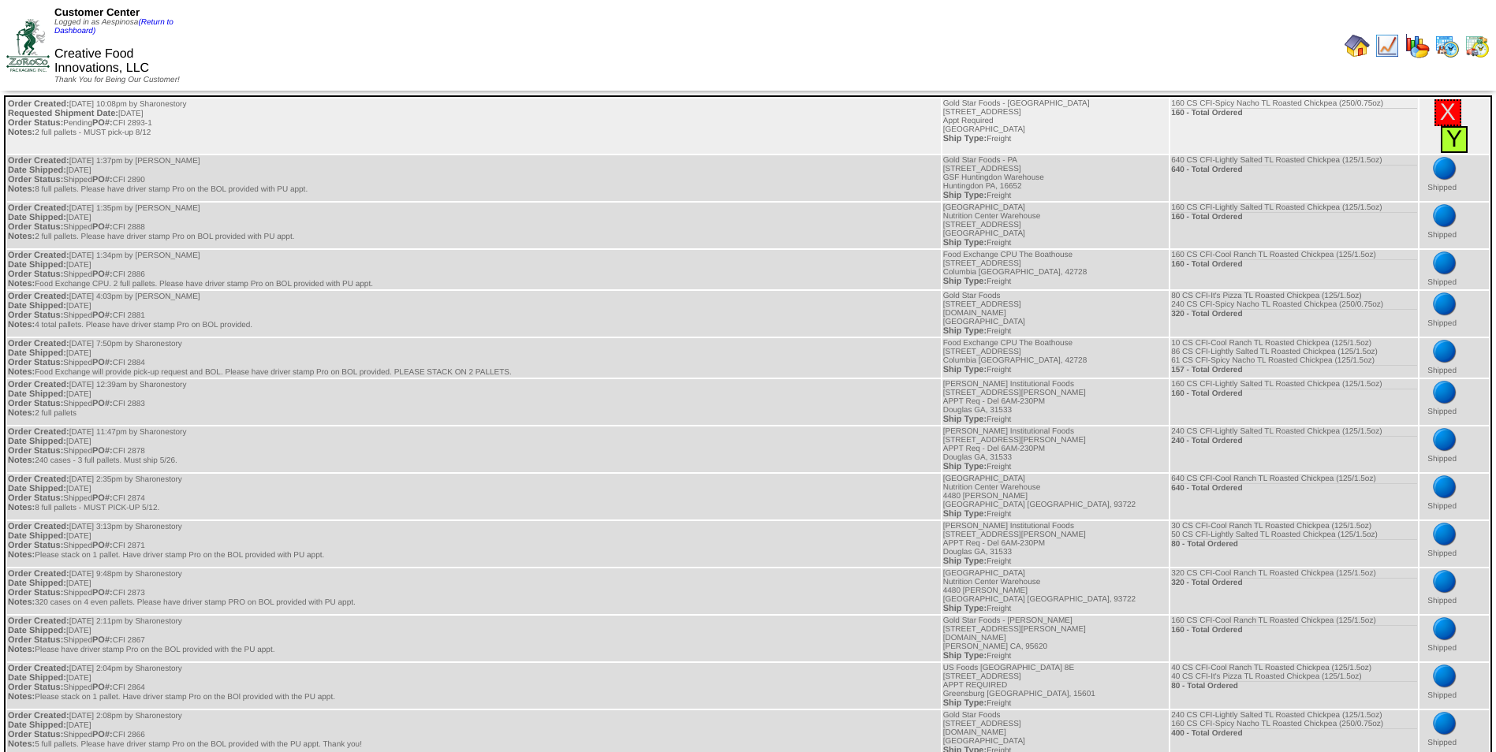
click at [1452, 149] on link "Y" at bounding box center [1455, 139] width 16 height 26
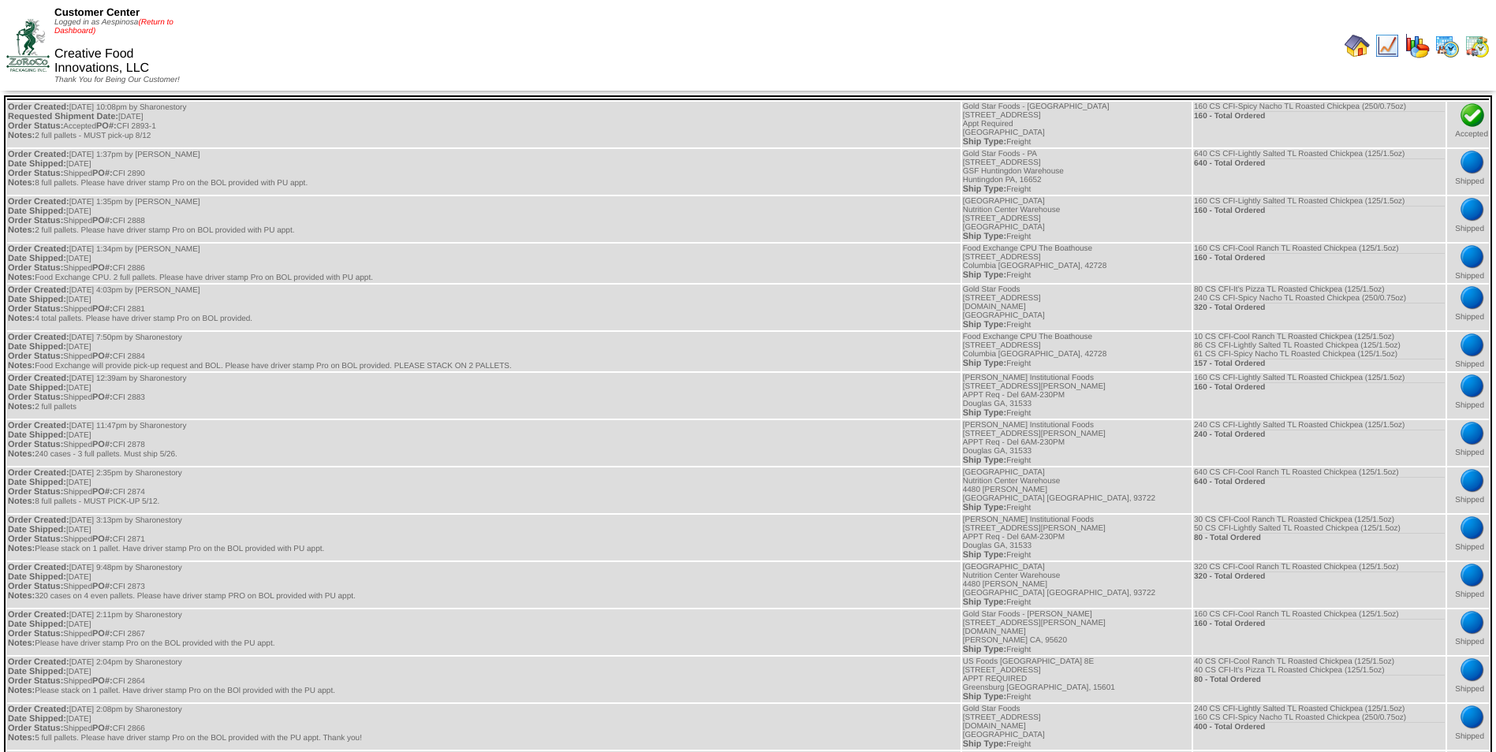
click at [152, 21] on link "(Return to Dashboard)" at bounding box center [113, 26] width 119 height 17
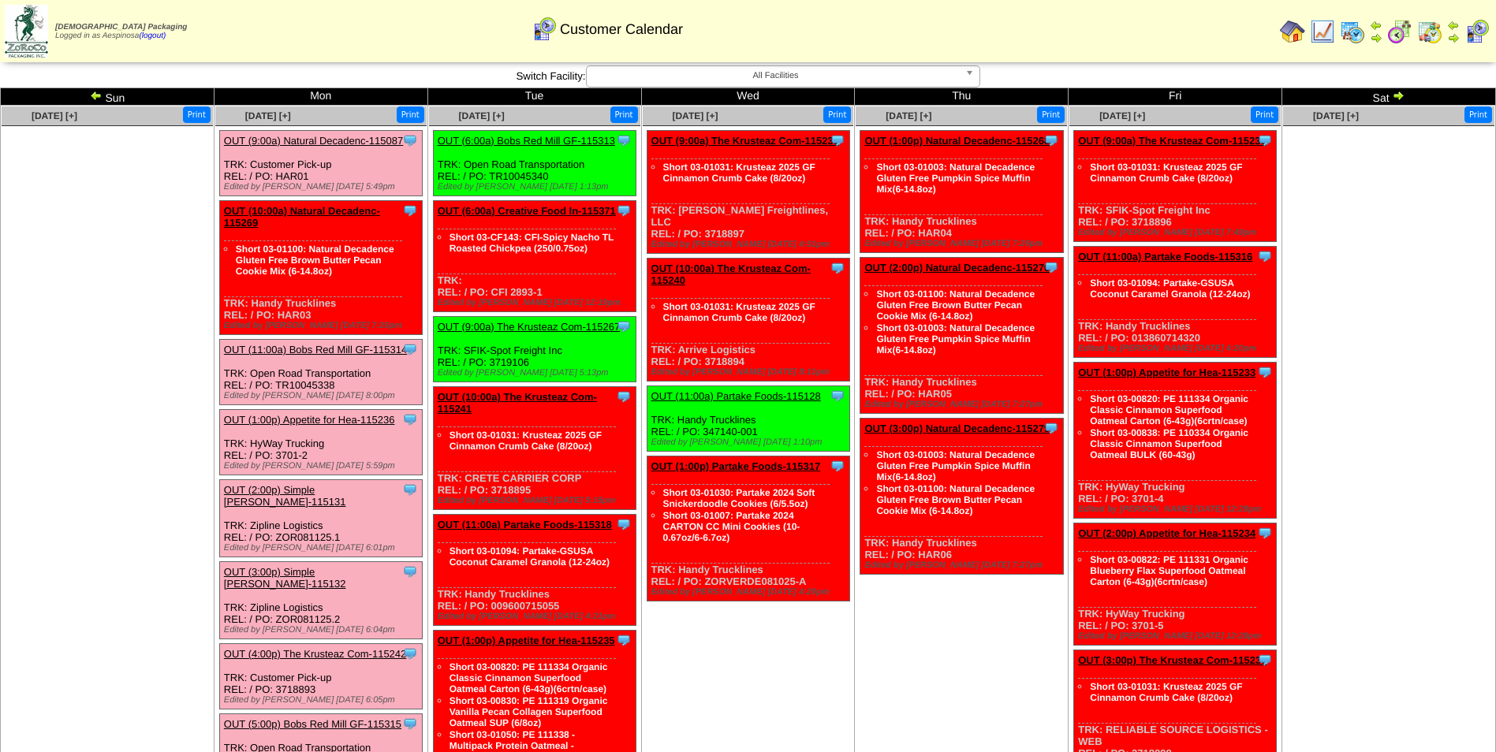
drag, startPoint x: 549, startPoint y: 292, endPoint x: 509, endPoint y: 293, distance: 40.2
click at [509, 293] on div "Clone Item OUT (6:00a) Creative Food In-115371 Creative Food Innovations, LLC S…" at bounding box center [534, 256] width 203 height 111
copy div "2893-1"
click at [535, 213] on link "OUT (6:00a) Creative Food In-115371" at bounding box center [527, 211] width 178 height 12
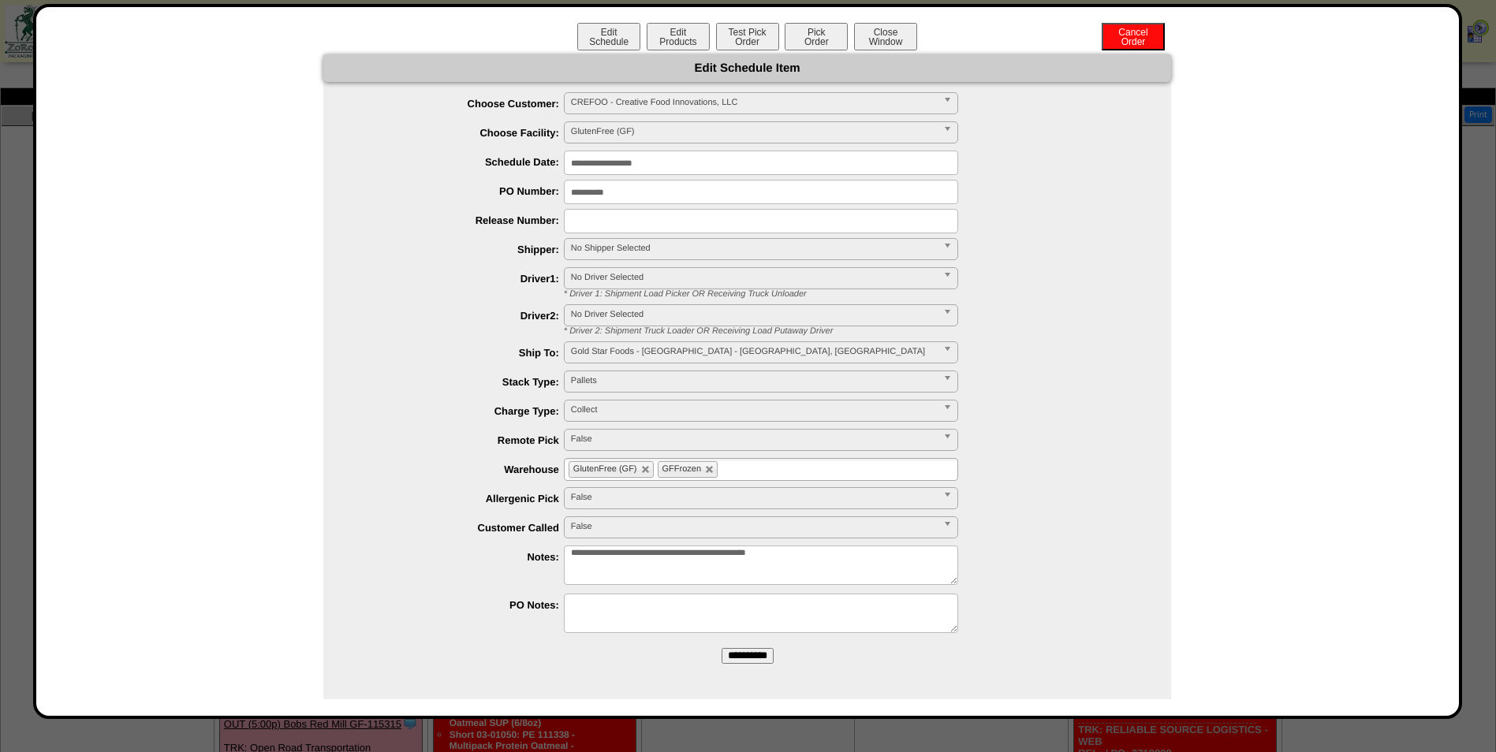
click at [663, 252] on span "No Shipper Selected" at bounding box center [754, 248] width 366 height 19
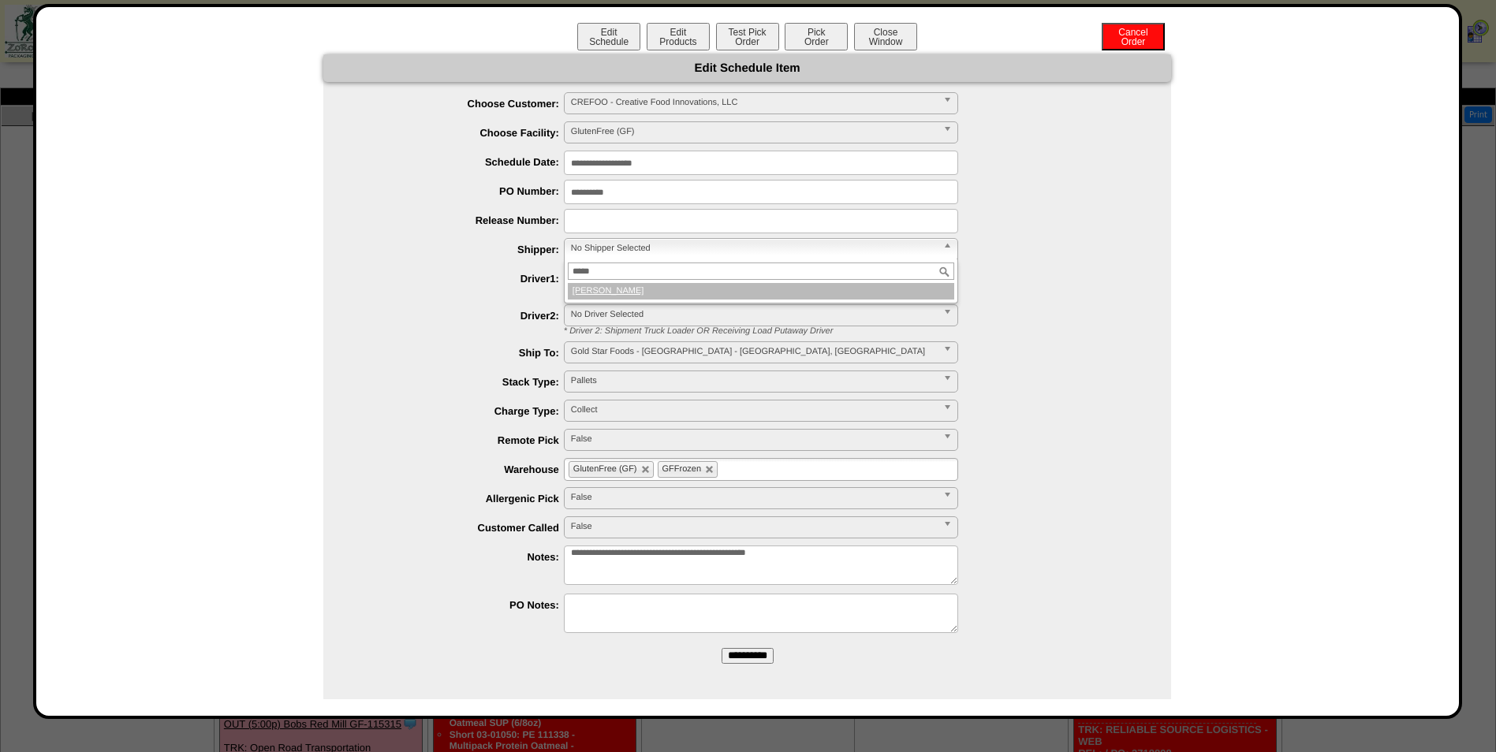
type input "*****"
click at [666, 287] on li "Estes" at bounding box center [761, 291] width 387 height 17
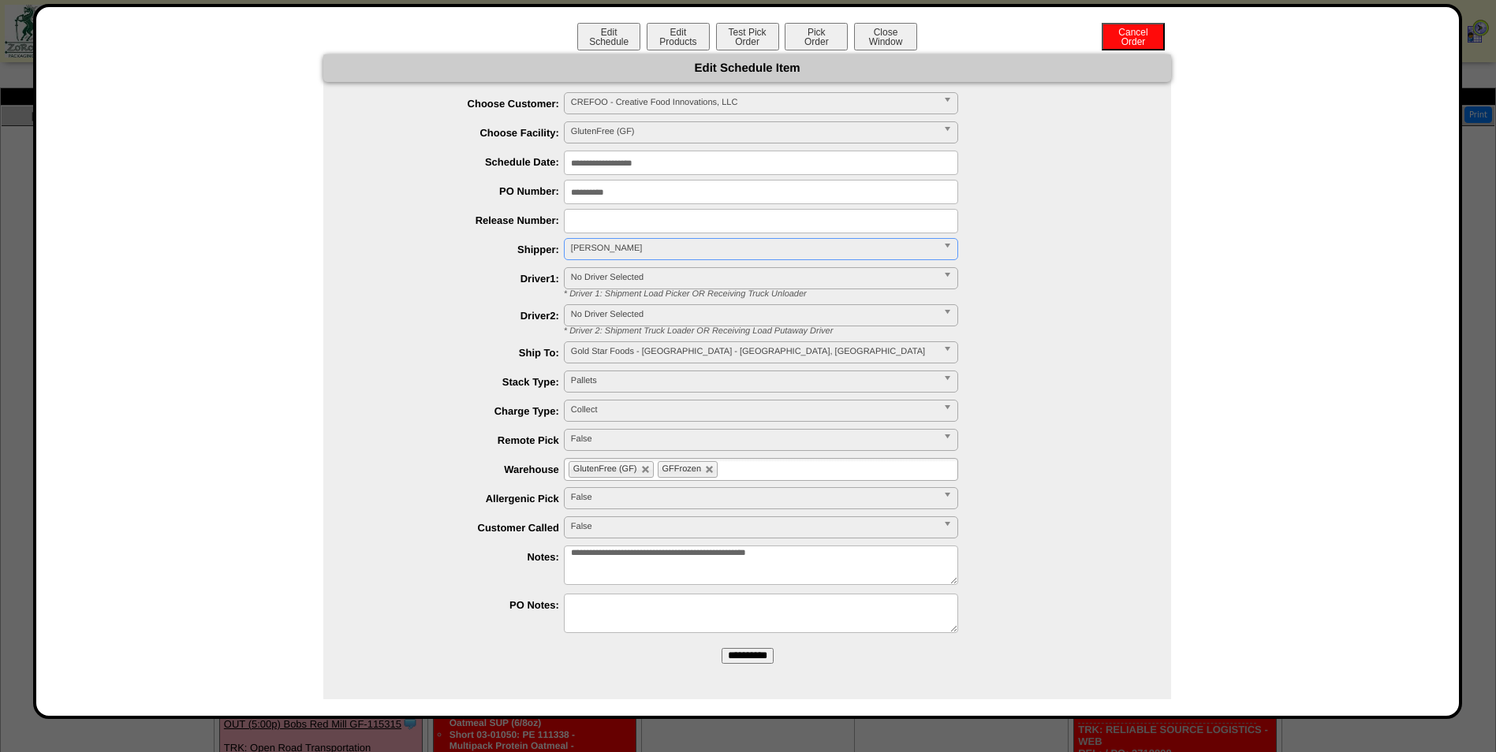
click at [660, 170] on input "**********" at bounding box center [761, 163] width 394 height 24
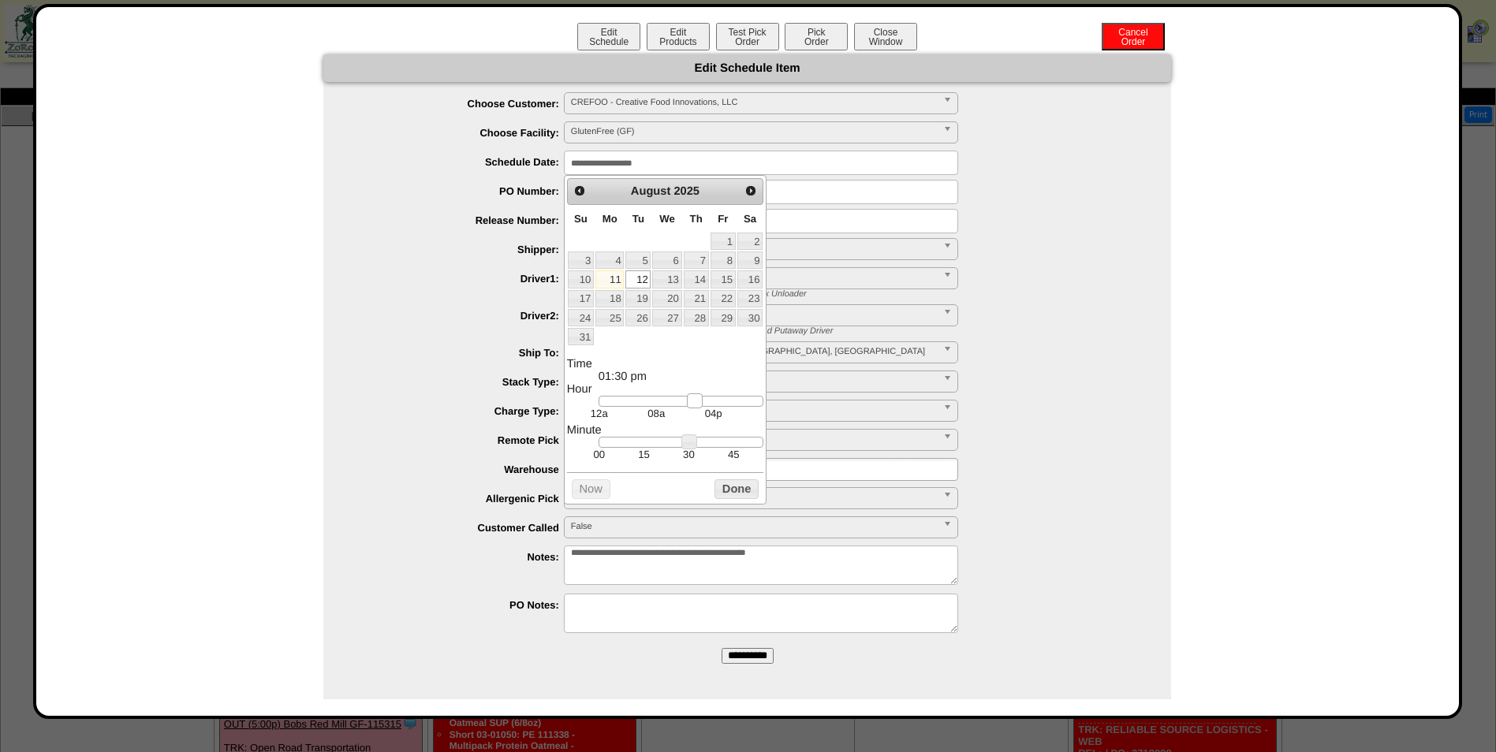
type input "**********"
drag, startPoint x: 641, startPoint y: 402, endPoint x: 696, endPoint y: 413, distance: 55.4
click at [696, 409] on link at bounding box center [702, 402] width 16 height 16
click at [726, 491] on button "Done" at bounding box center [737, 490] width 44 height 20
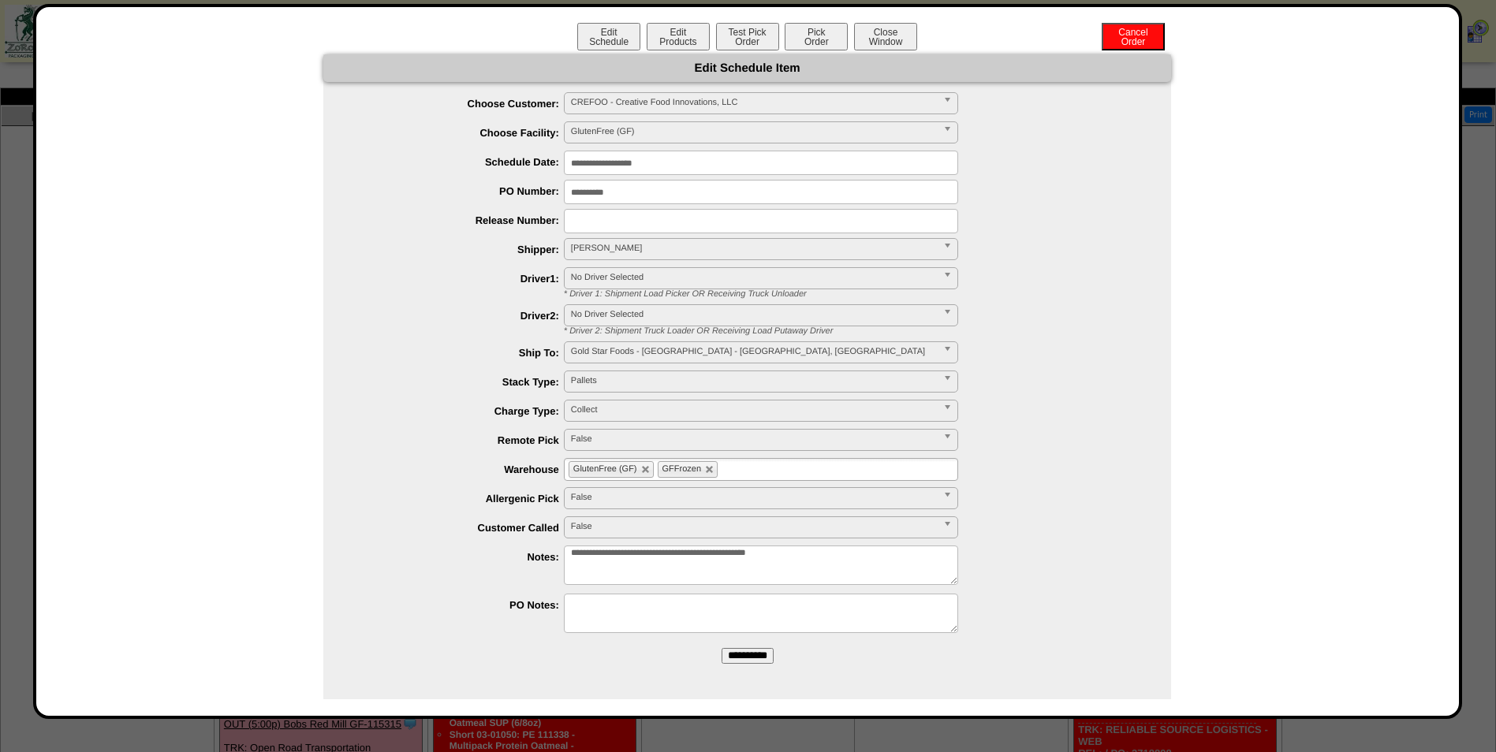
click at [749, 656] on input "**********" at bounding box center [748, 656] width 52 height 16
click at [883, 54] on div "Edit Schedule Edit Products Test Pick Order Pick Order Cancel Order Close Window" at bounding box center [747, 39] width 1391 height 32
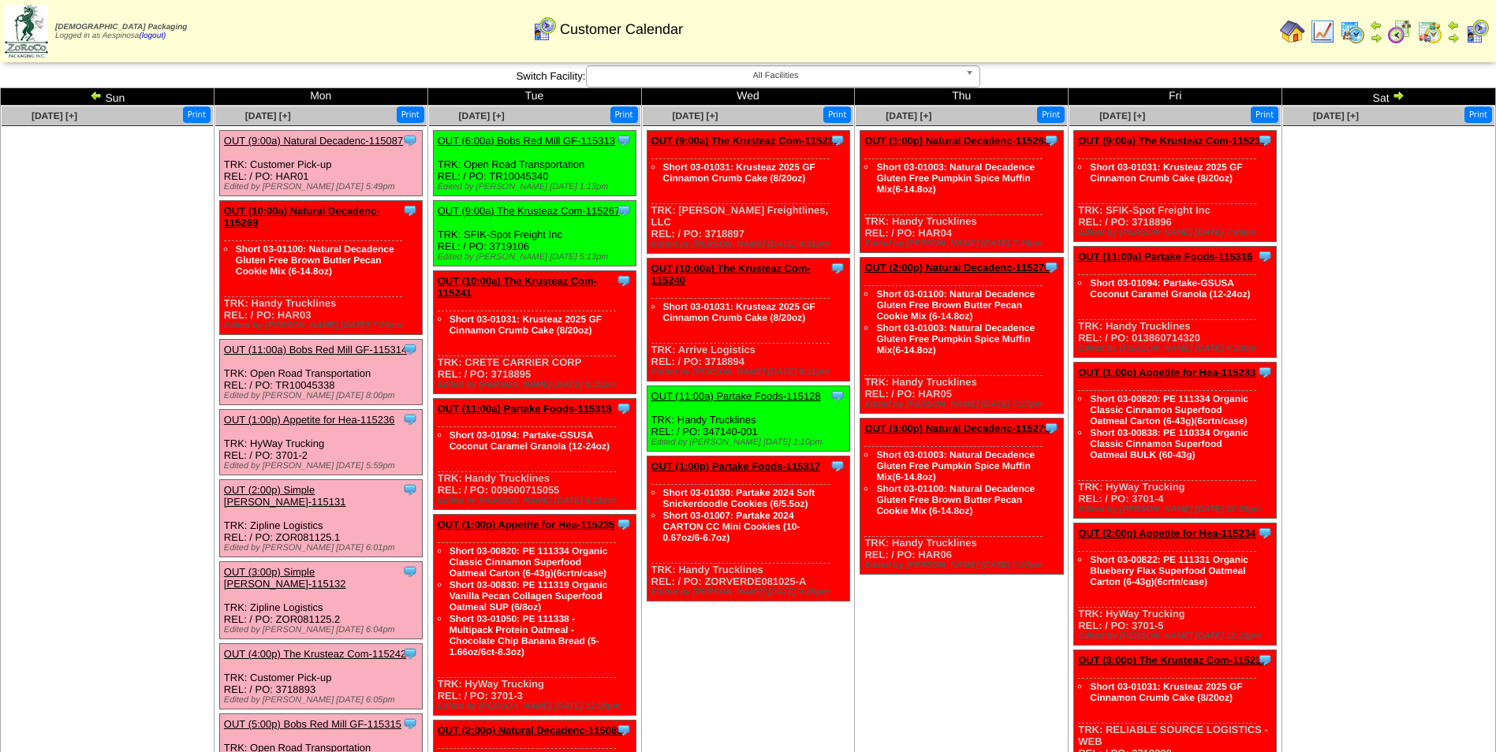
scroll to position [597, 0]
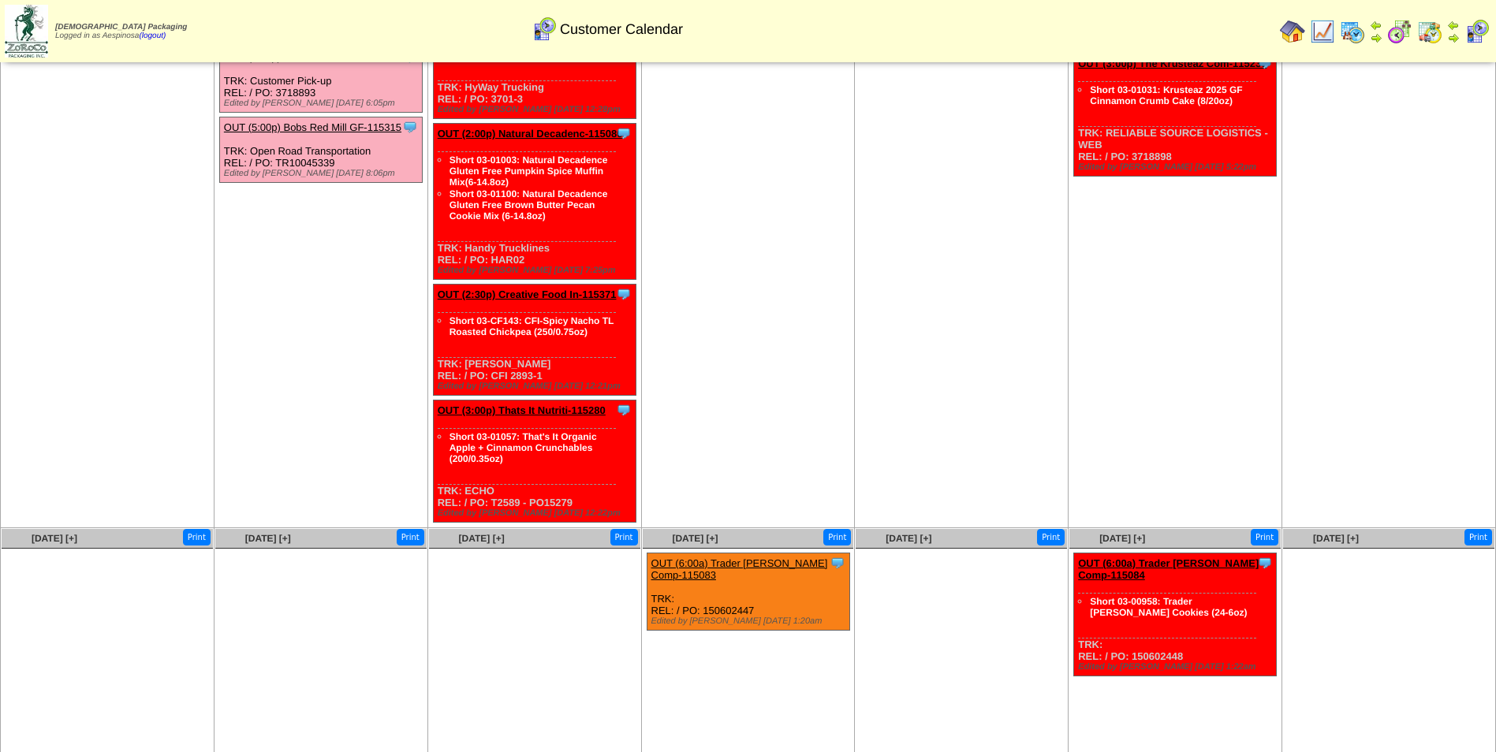
click at [805, 216] on td "[DATE] [+] Print Clone Item OUT (9:00a) The Krusteaz Com-115239 The Krusteaz Co…" at bounding box center [748, 19] width 214 height 1020
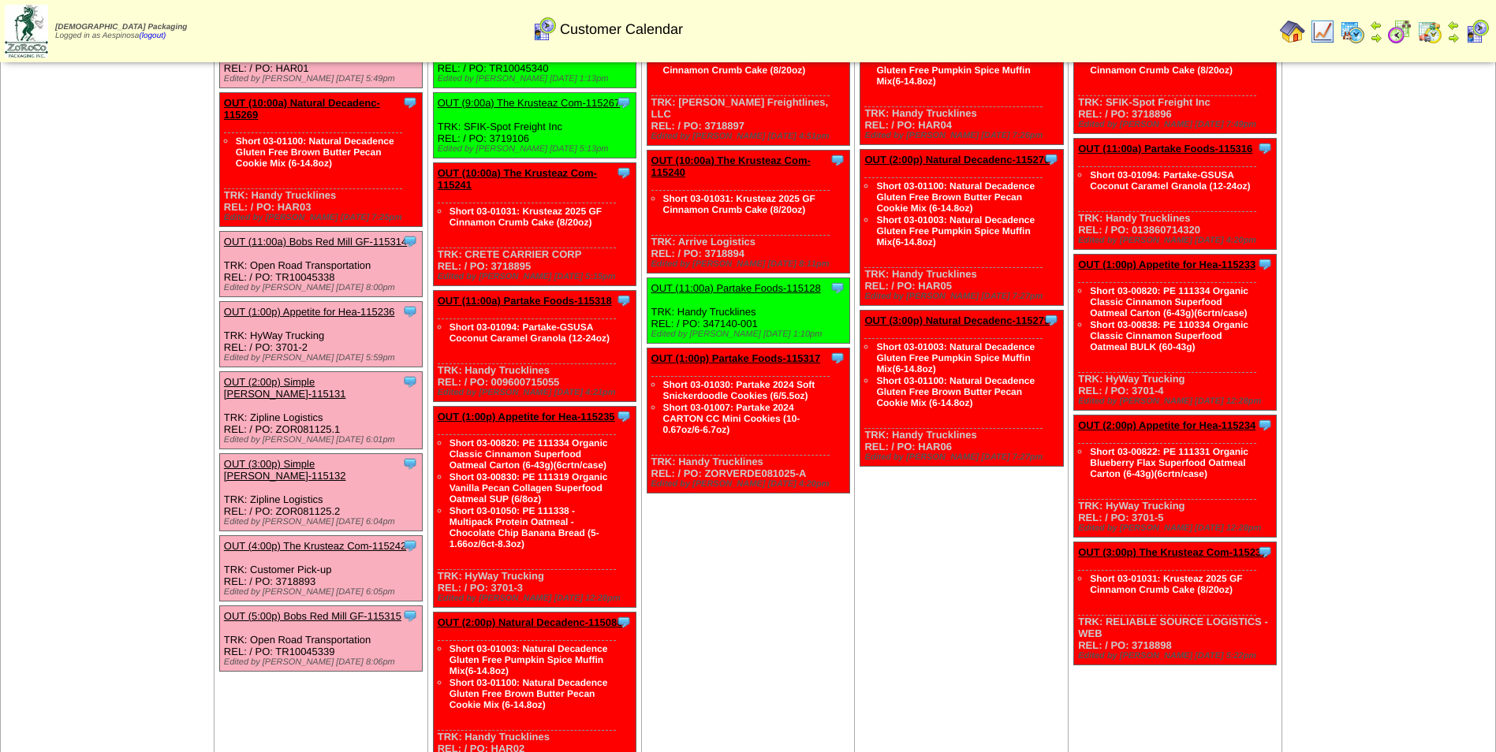
scroll to position [0, 0]
